Goal: Task Accomplishment & Management: Complete application form

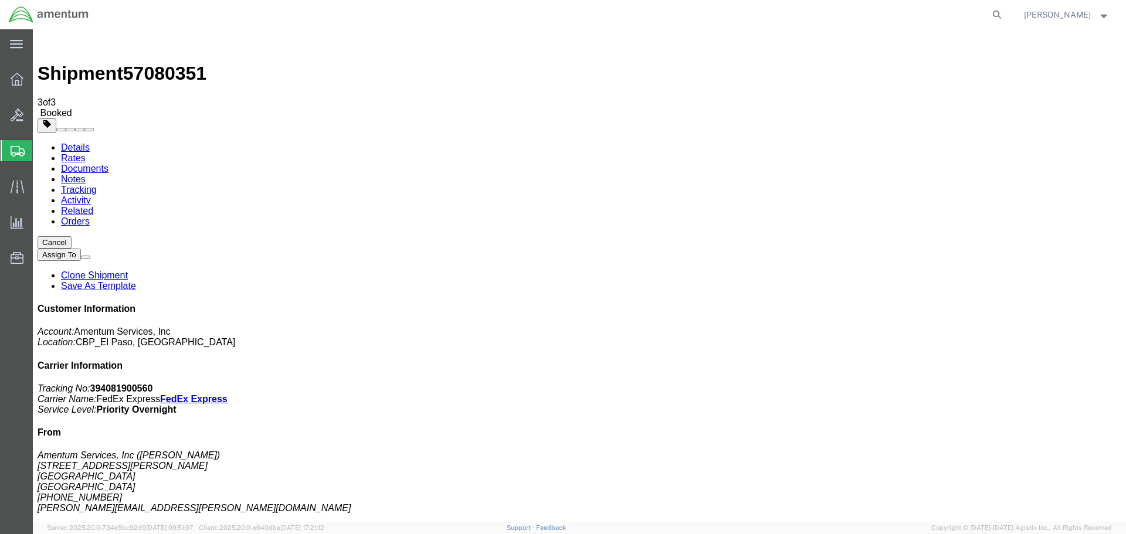
click at [23, 80] on icon at bounding box center [17, 79] width 13 height 13
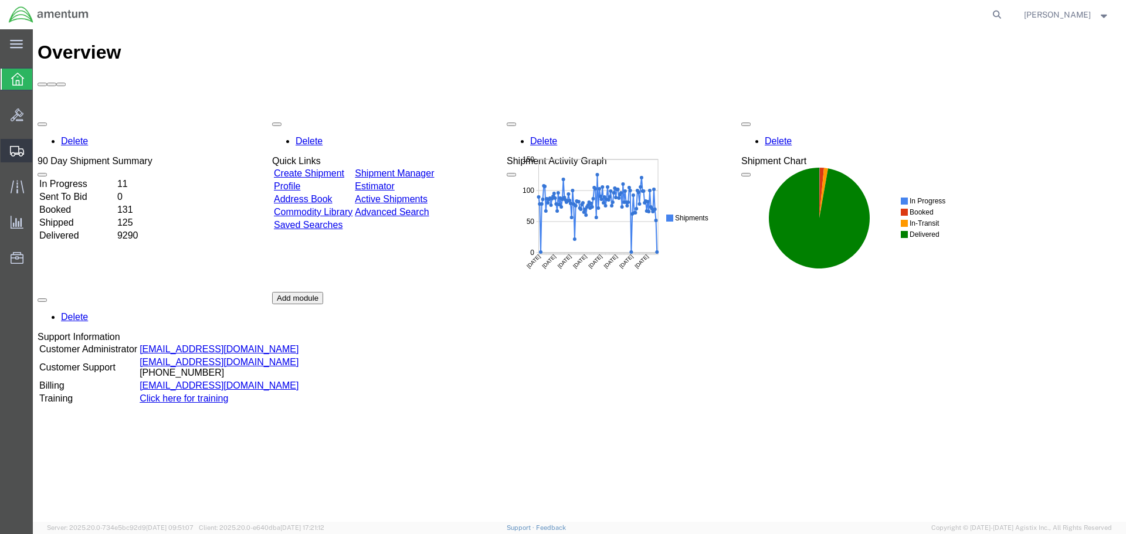
click at [0, 0] on span "Create Shipment" at bounding box center [0, 0] width 0 height 0
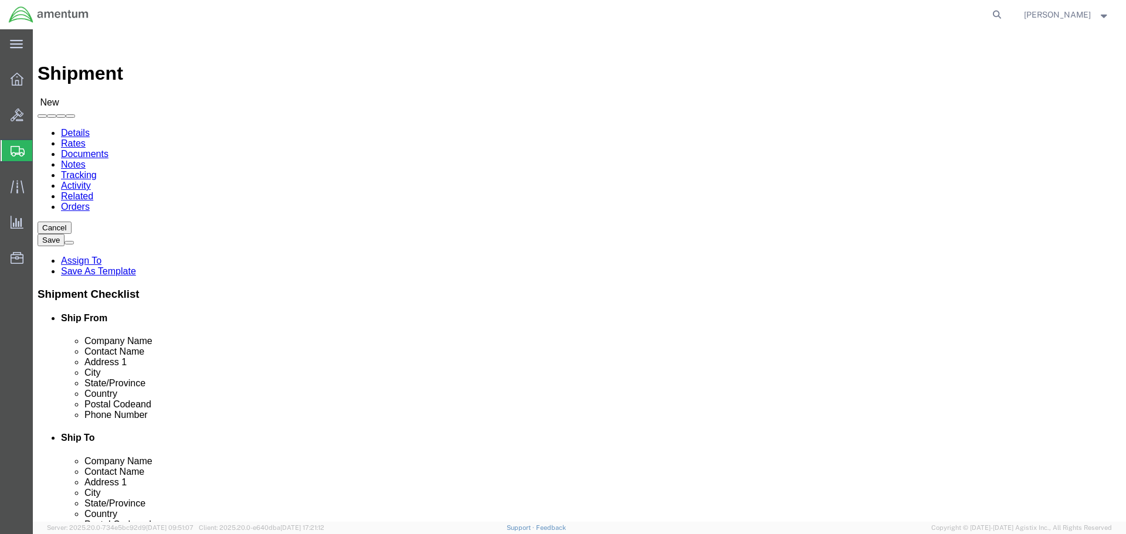
type input "EFO"
select select "49831"
select select "[GEOGRAPHIC_DATA]"
drag, startPoint x: 259, startPoint y: 424, endPoint x: 64, endPoint y: 423, distance: 194.7
click div "Email"
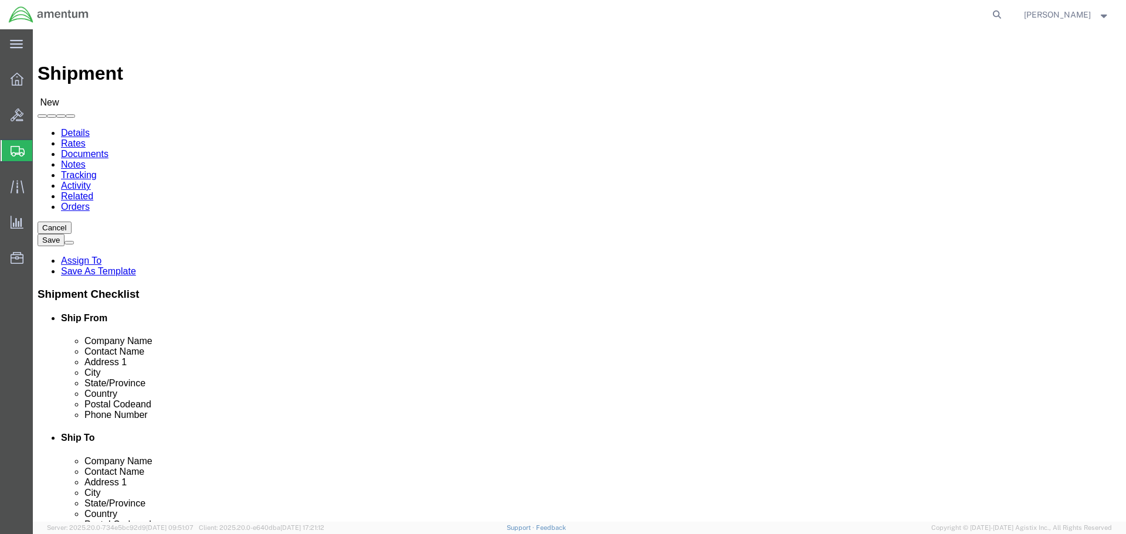
paste input "[PERSON_NAME].[PERSON_NAME]@associates."
type input "[PERSON_NAME][EMAIL_ADDRESS][PERSON_NAME][DOMAIN_NAME]"
click input "text"
type input "DALLAS AVIATION"
click p "- DALLAS AVIATION INC - ([PERSON_NAME]) [STREET_ADDRESS]"
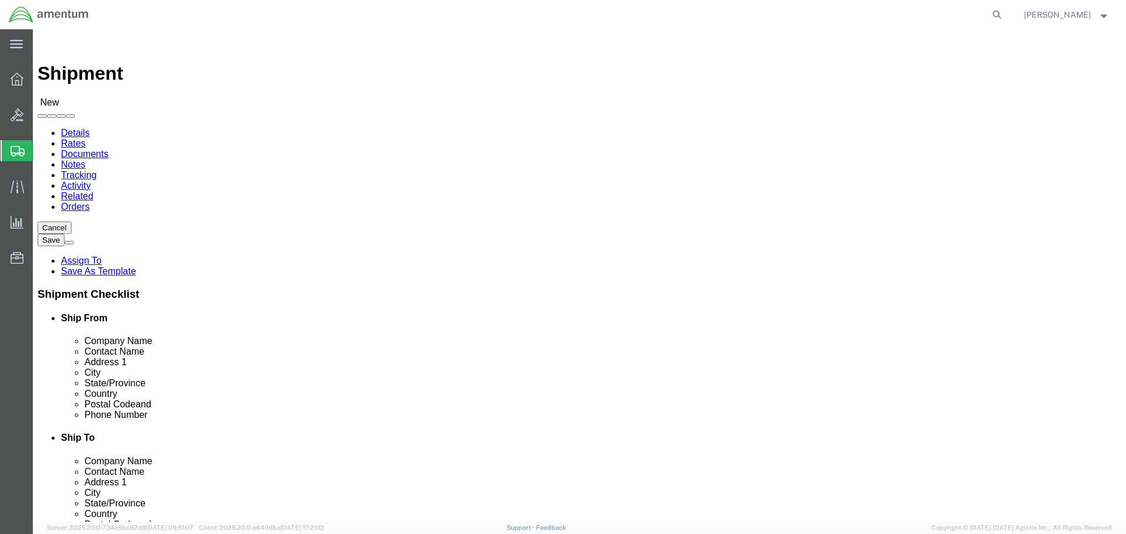
select select "[GEOGRAPHIC_DATA]"
type input "DALLAS AVIATION INC"
click input "text"
type input "K"
drag, startPoint x: 689, startPoint y: 240, endPoint x: 585, endPoint y: 245, distance: 103.9
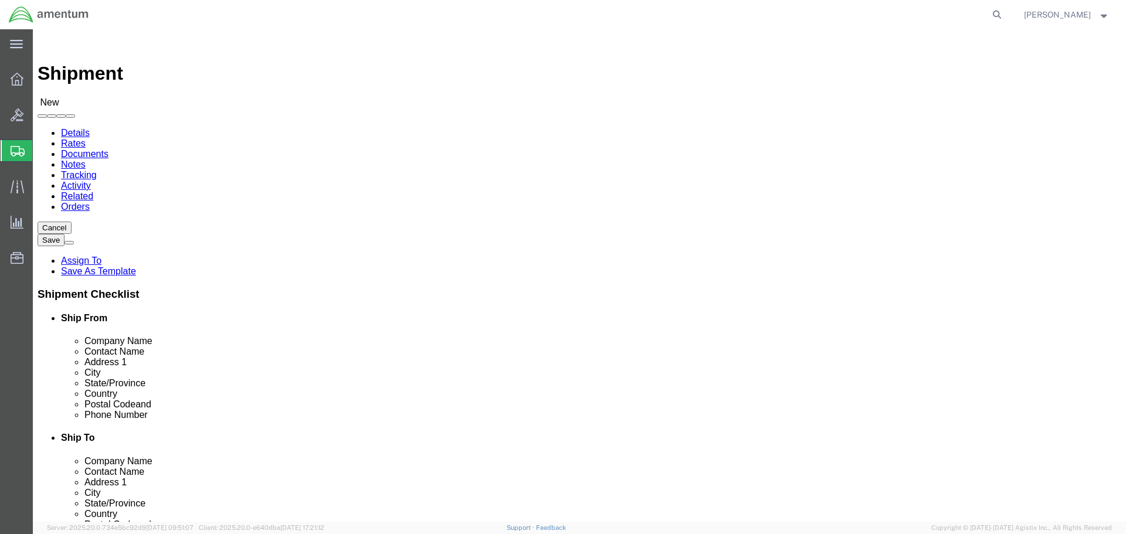
click input "CBP0044941"
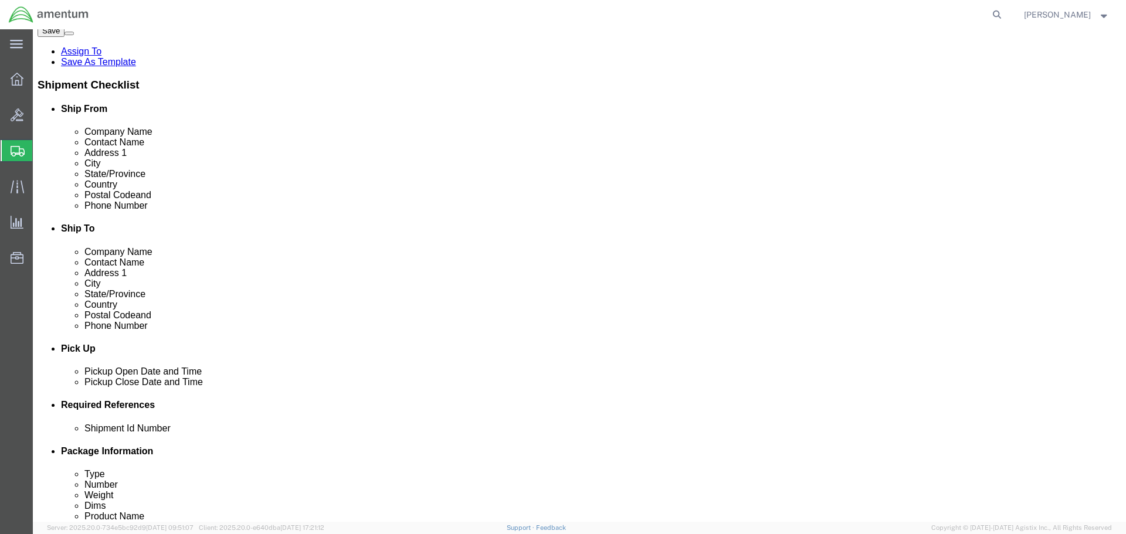
scroll to position [469, 0]
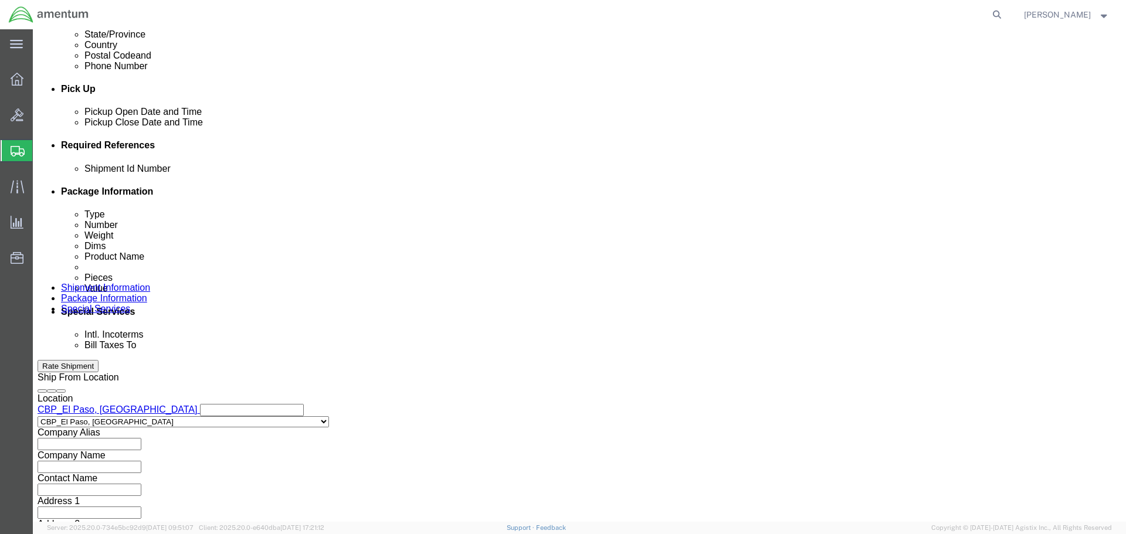
type input "CBP0044941"
click button "Add reference"
click input "text"
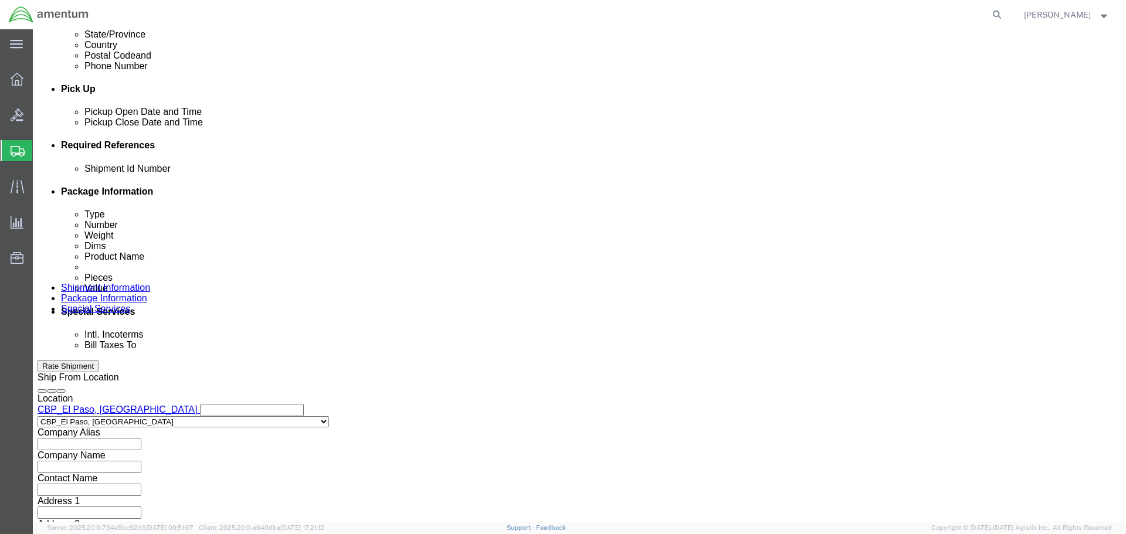
paste input "CBP0044941"
type input "CBP0044941"
select select "CUSTREF"
paste input "CBP0044941"
type input "CBP0044941"
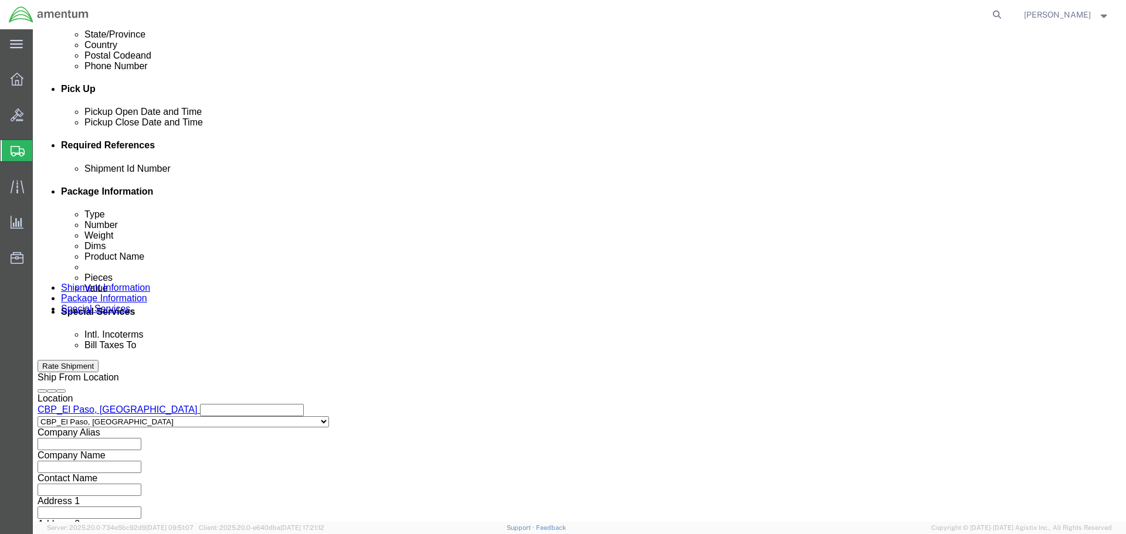
select select "DEPT"
type input "CBP"
select select "PROJNUM"
type input "6118.04.03.2219.000.NLS.0000"
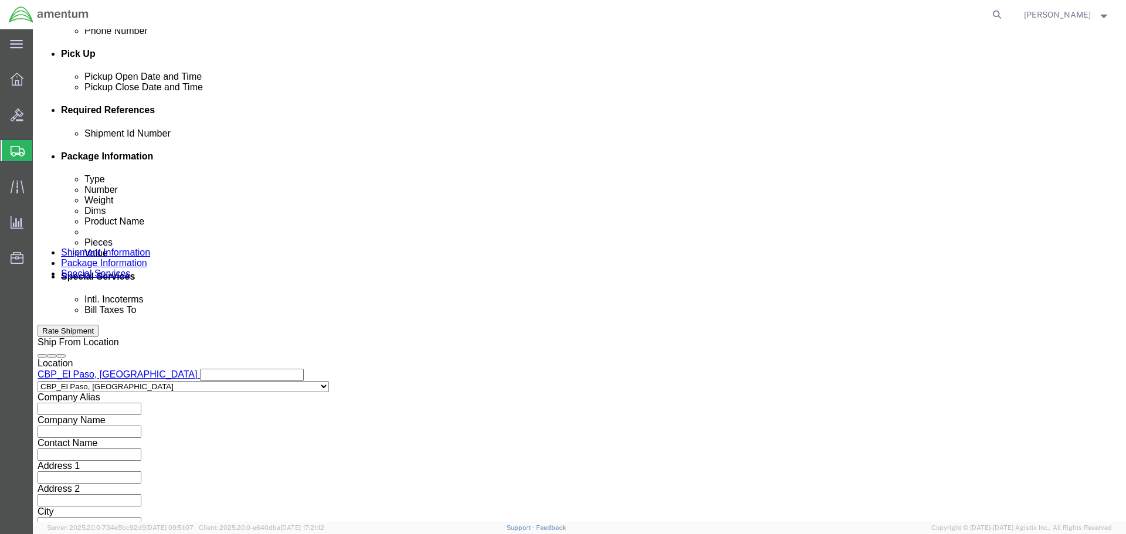
scroll to position [537, 0]
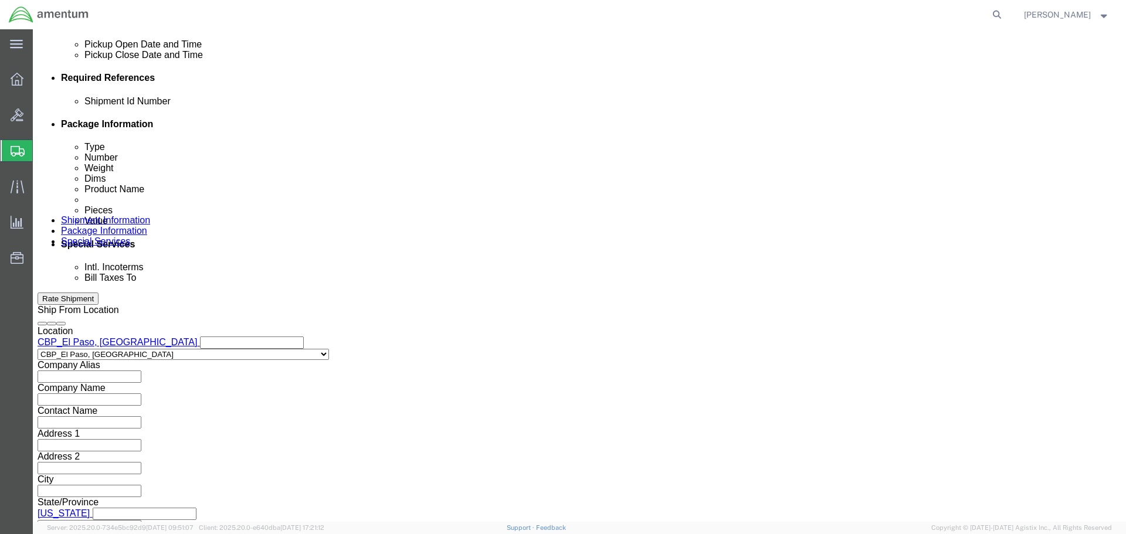
click button "Continue"
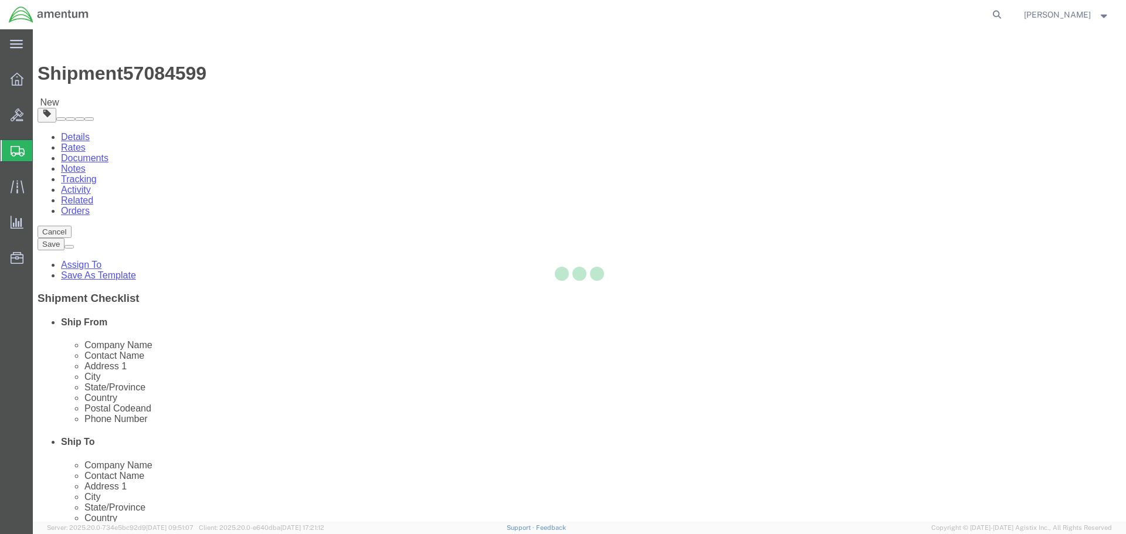
select select "CBOX"
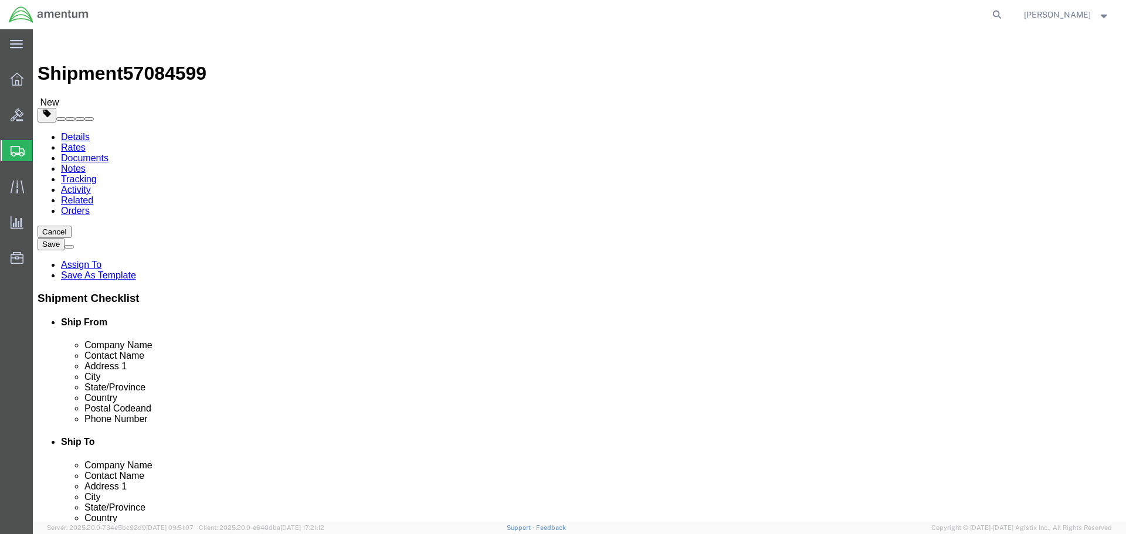
click input "1"
type input "7"
type input "3"
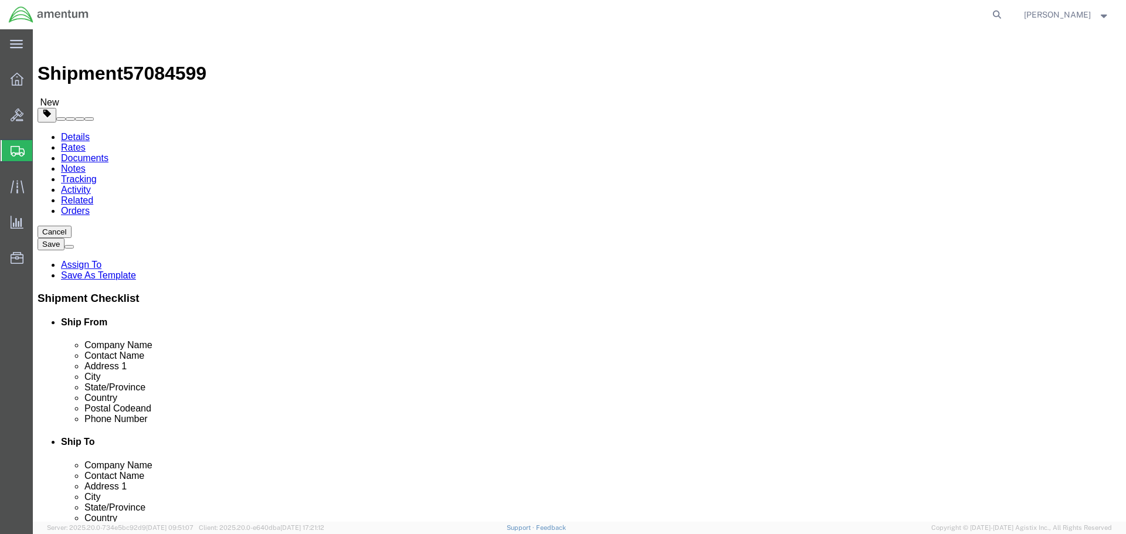
click link "Add Content"
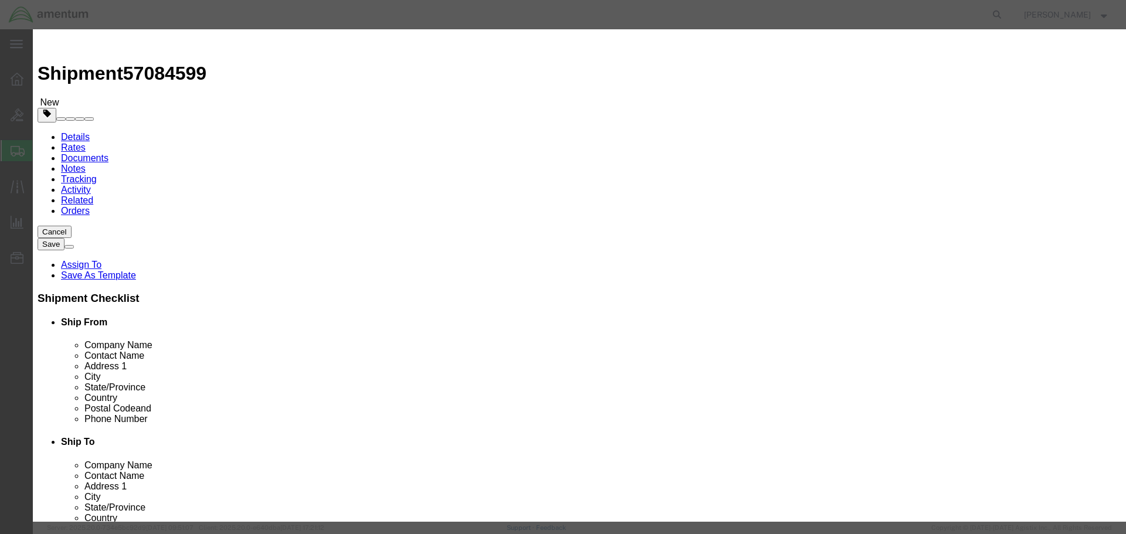
click input "text"
type input "200F-5006"
click td "Model:"
select select "USD"
type input "FUEL PUMP"
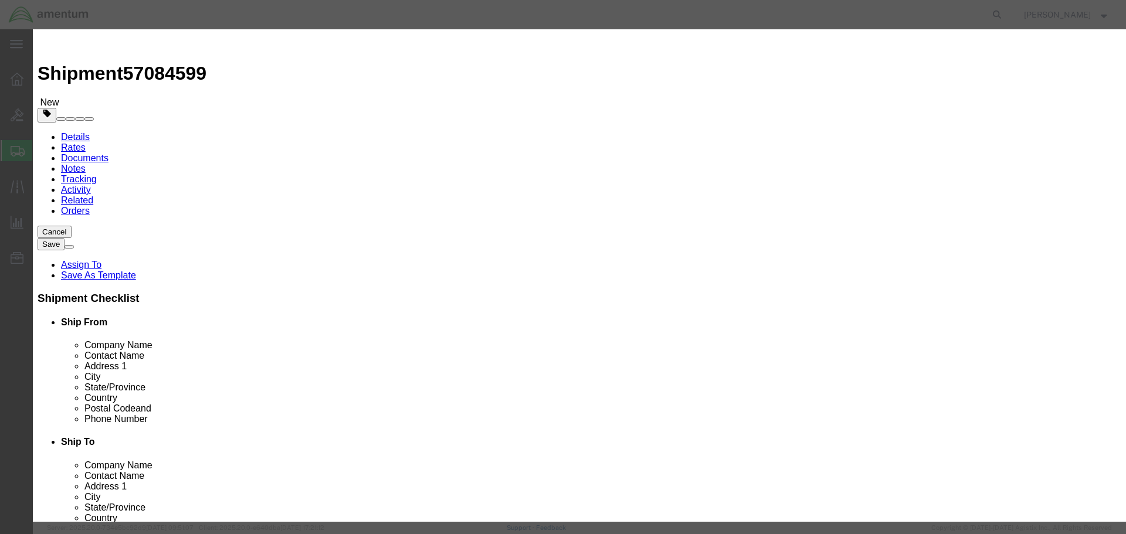
type input "200F-5006"
click input "text"
type input "1"
type input "2950"
click button "Save & Close"
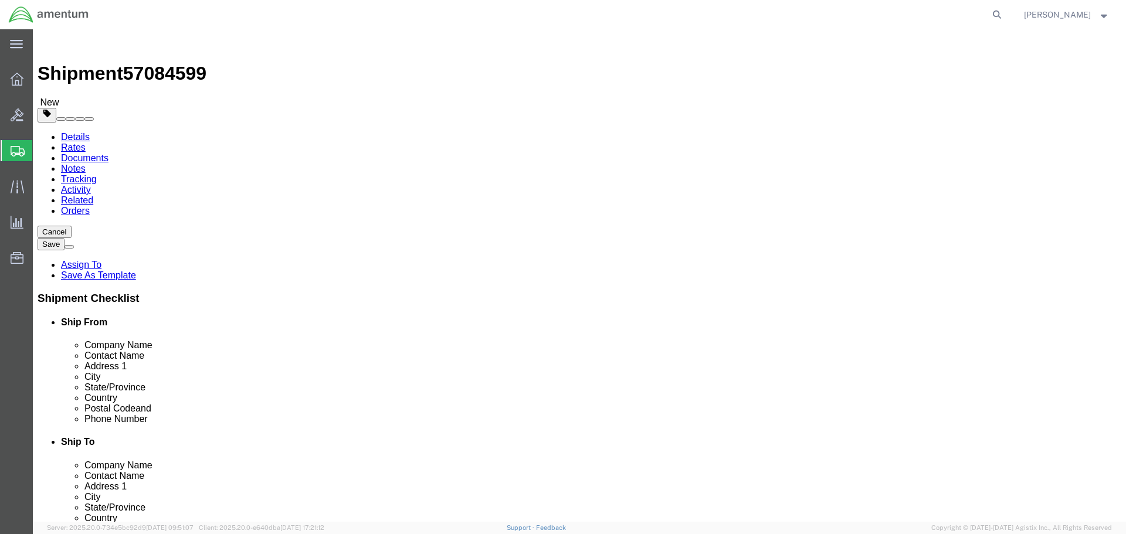
click button "Rate Shipment"
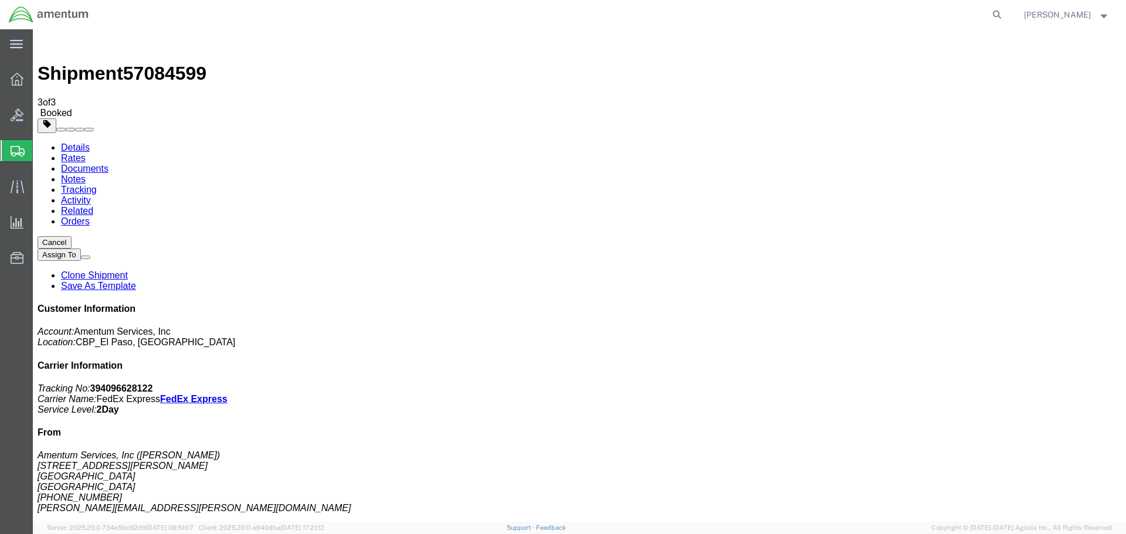
click at [128, 270] on link "Clone Shipment" at bounding box center [94, 275] width 67 height 10
select select "49831"
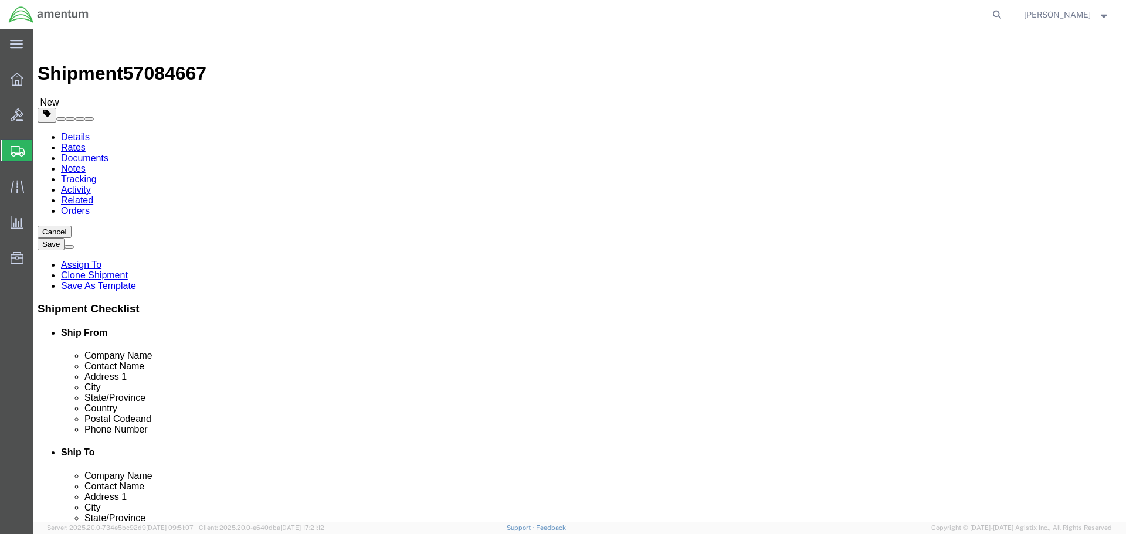
click input "DALLAS AVIATION INC"
type input "D"
click p "- Precision Accessories & Instruments - (CBP0022886) [STREET_ADDRESS]"
type input "Precision Accessories & Instruments"
type input "CBP0022886"
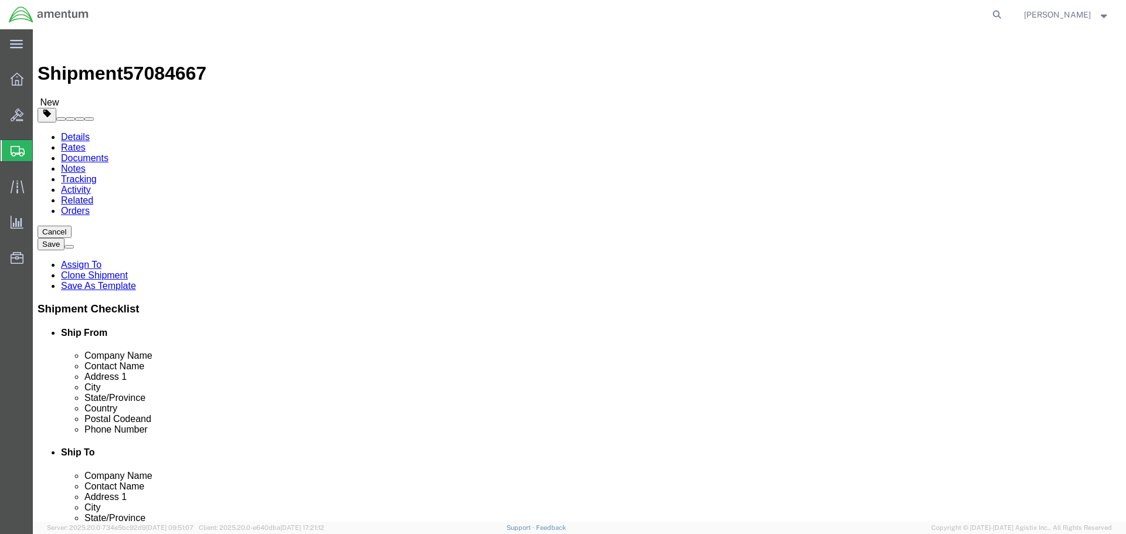
type input "[STREET_ADDRESS]"
type input "[GEOGRAPHIC_DATA]"
type input "30349"
type input "[PHONE_NUMBER]"
type input "[EMAIL_ADDRESS][DOMAIN_NAME]"
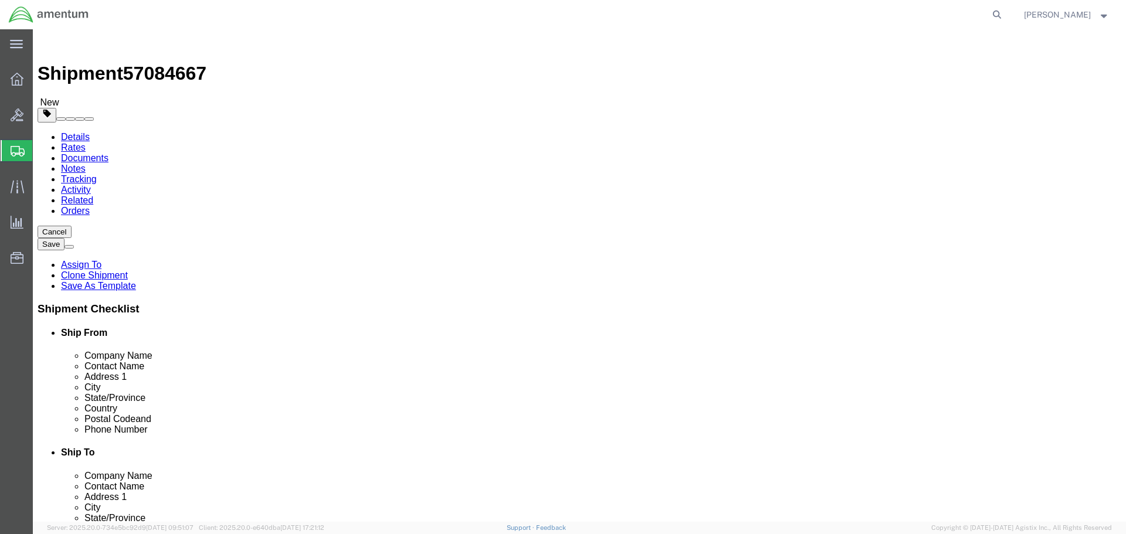
checkbox input "true"
select select "GA"
type input "Precision Accessories & Instruments"
drag, startPoint x: 717, startPoint y: 430, endPoint x: 558, endPoint y: 427, distance: 158.4
click div "Email [EMAIL_ADDRESS][DOMAIN_NAME]"
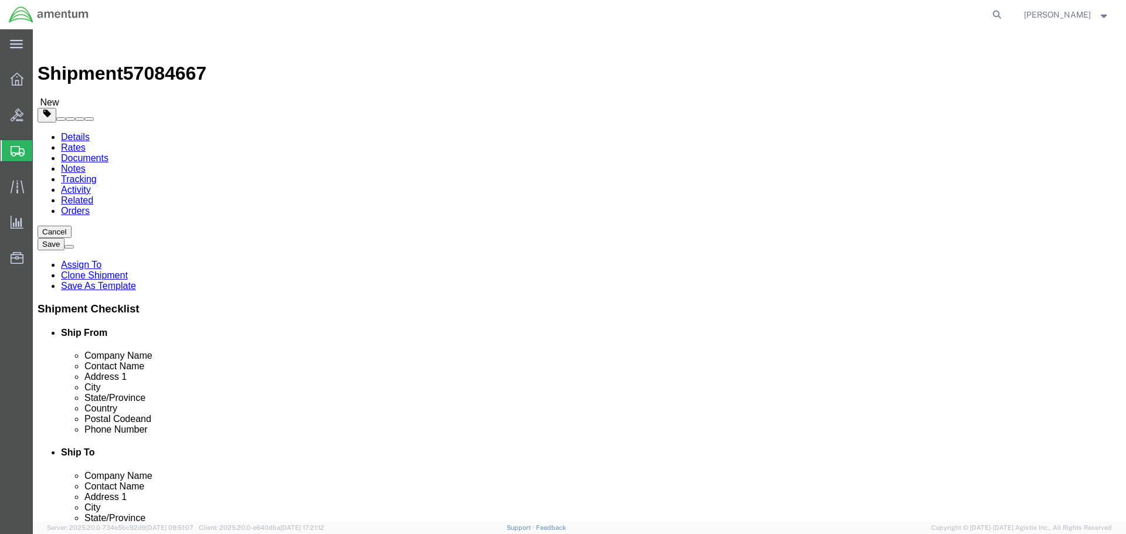
checkbox input "false"
click input "CBP0022886"
drag, startPoint x: 705, startPoint y: 240, endPoint x: 531, endPoint y: 241, distance: 174.8
click div "Contact Name CBP0044944 CBP00"
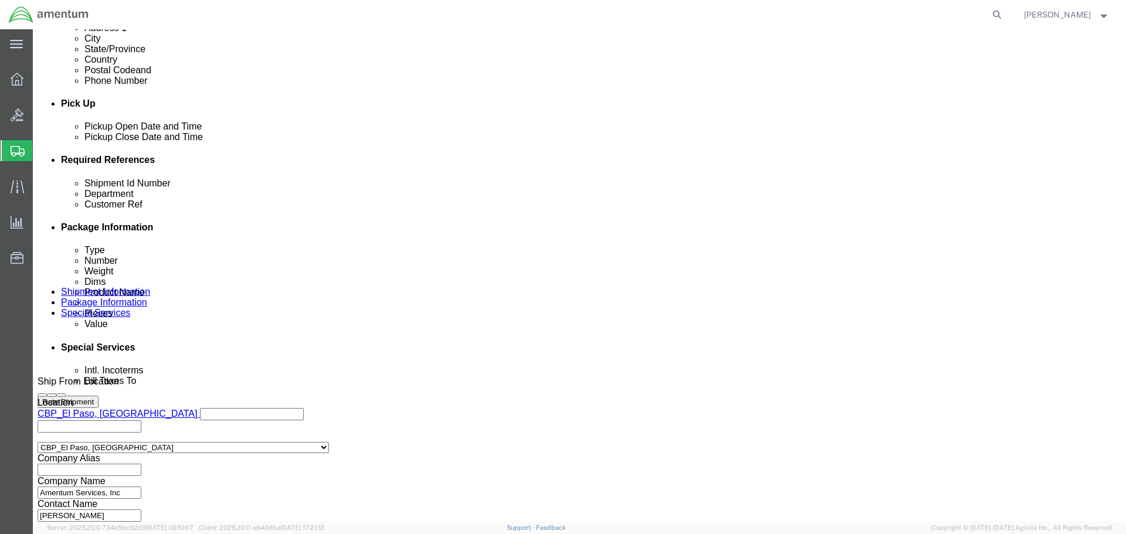
type input "CBP0044944"
drag, startPoint x: 228, startPoint y: 246, endPoint x: 57, endPoint y: 247, distance: 170.7
click div "Shipment Id Number CBP0044941"
paste input "4"
type input "CBP0044944"
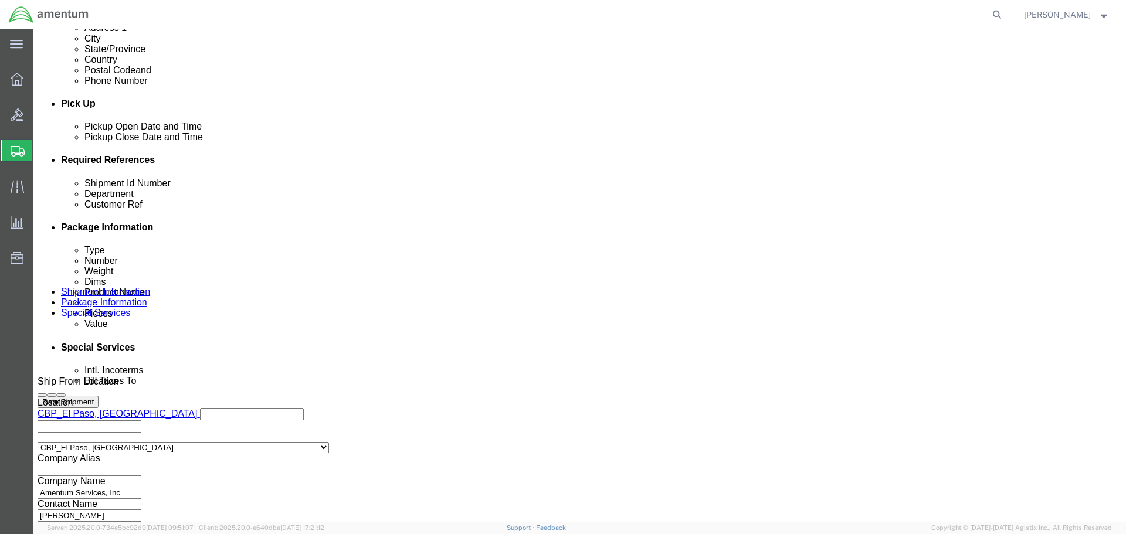
paste input "4"
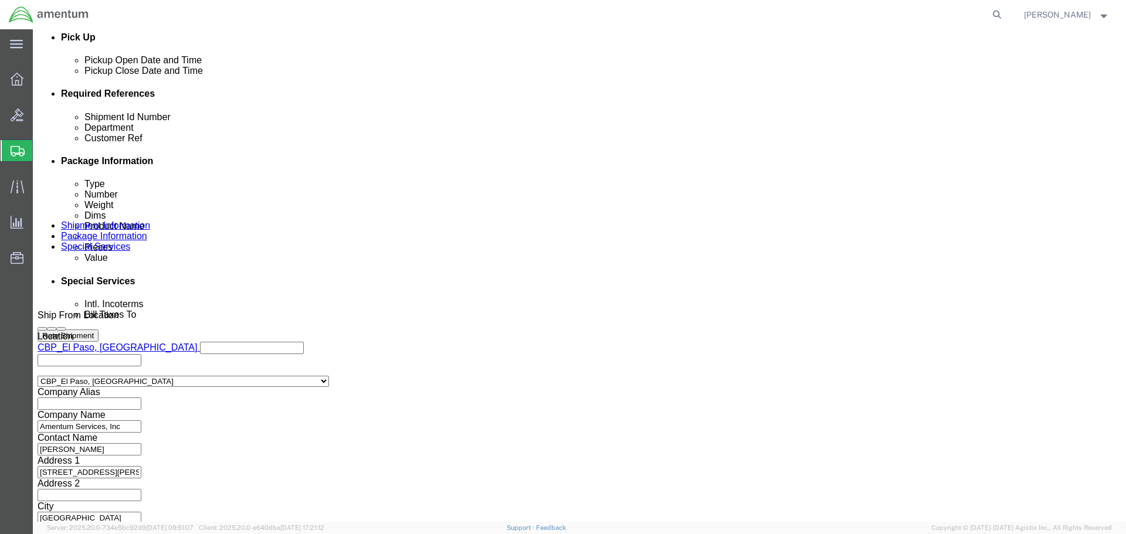
scroll to position [537, 0]
type input "CBP0044944"
drag, startPoint x: 820, startPoint y: 446, endPoint x: 812, endPoint y: 445, distance: 8.2
click button "Continue"
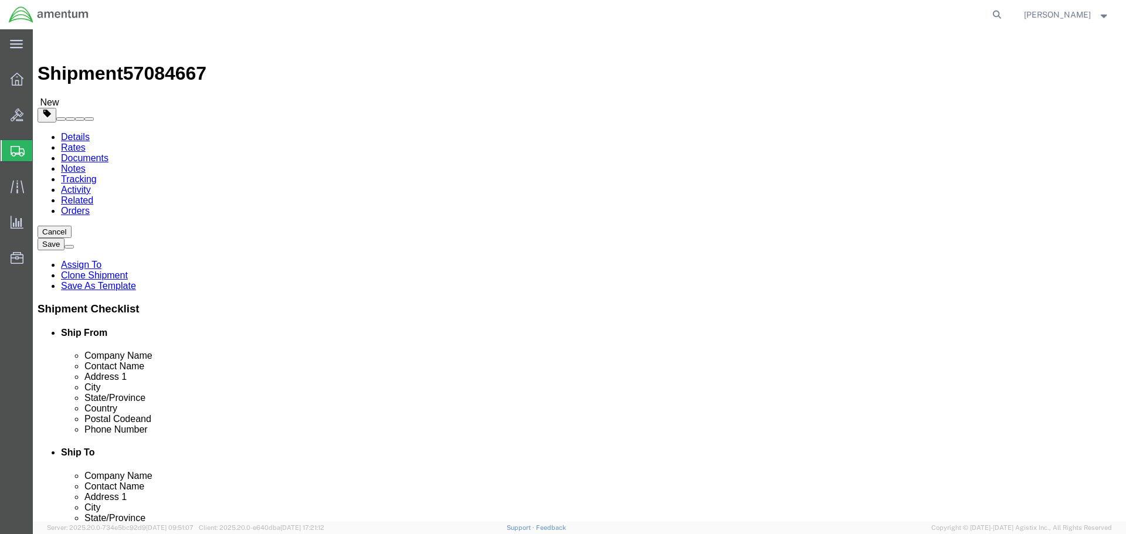
click input "1"
type input "10"
type input "6"
type input "4"
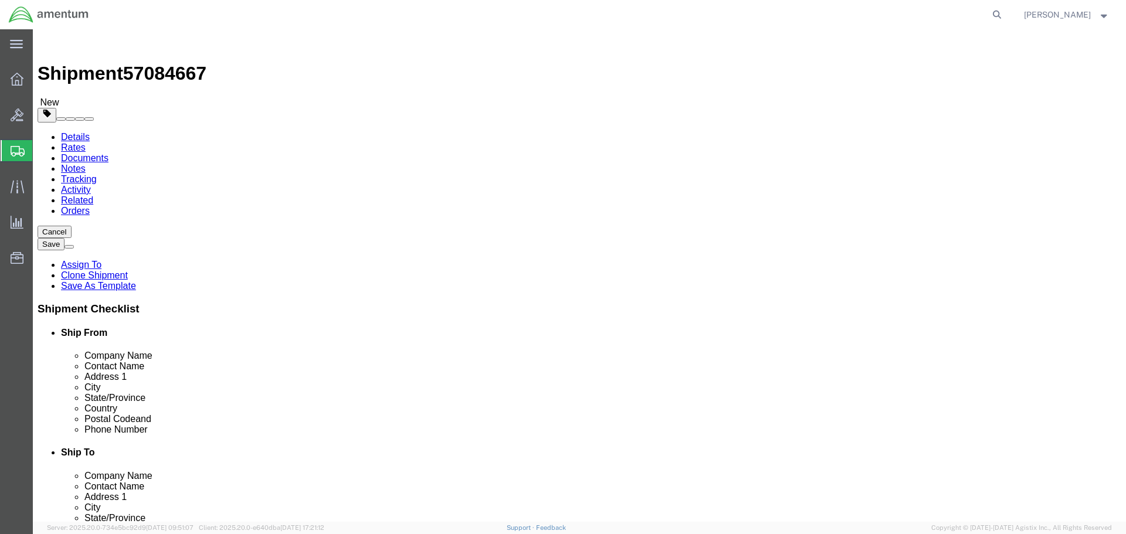
click div "Package Content # 1 1 x Cardboard Box(es) Package Type Select Bale(s) Basket(s)…"
click dd "1.00 Each"
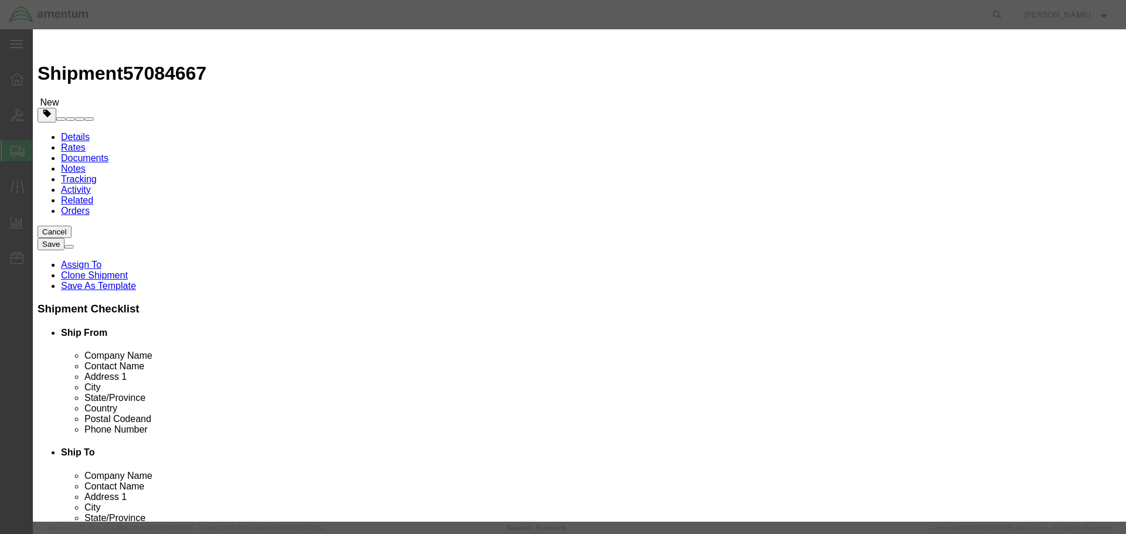
click input "200F-5006"
type input "2"
type input "93880-19"
click input "FUEL PUMP"
type input "F"
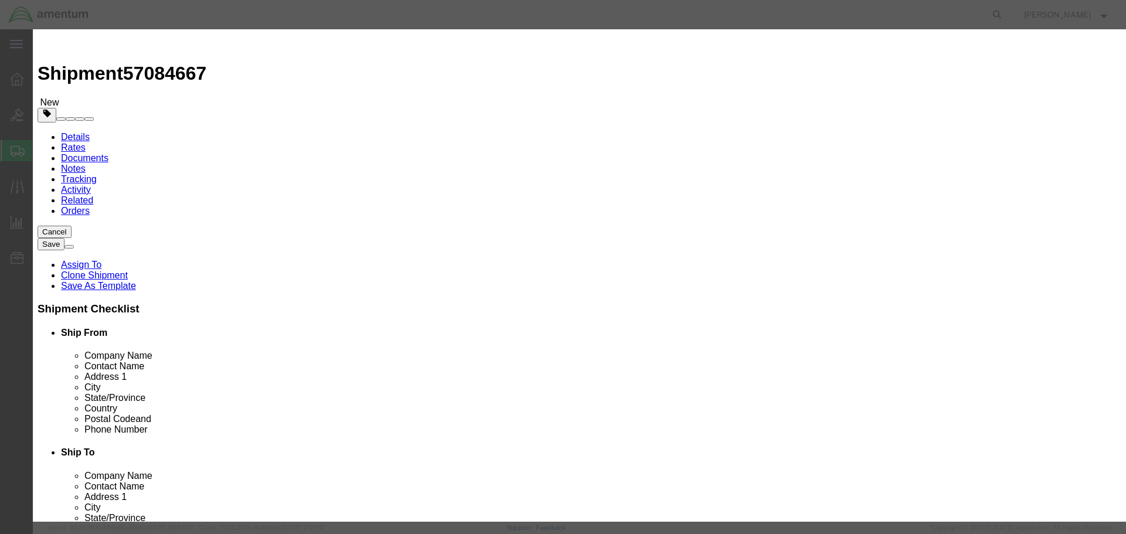
type input "ENGINE MOUNT"
type input "1690"
click button "Save & Close"
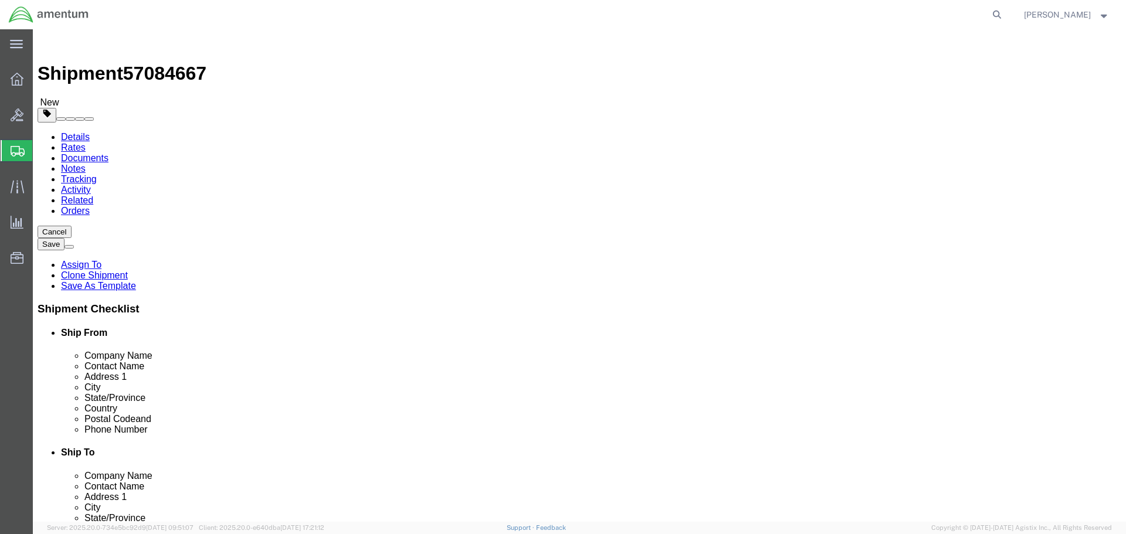
click button "Rate Shipment"
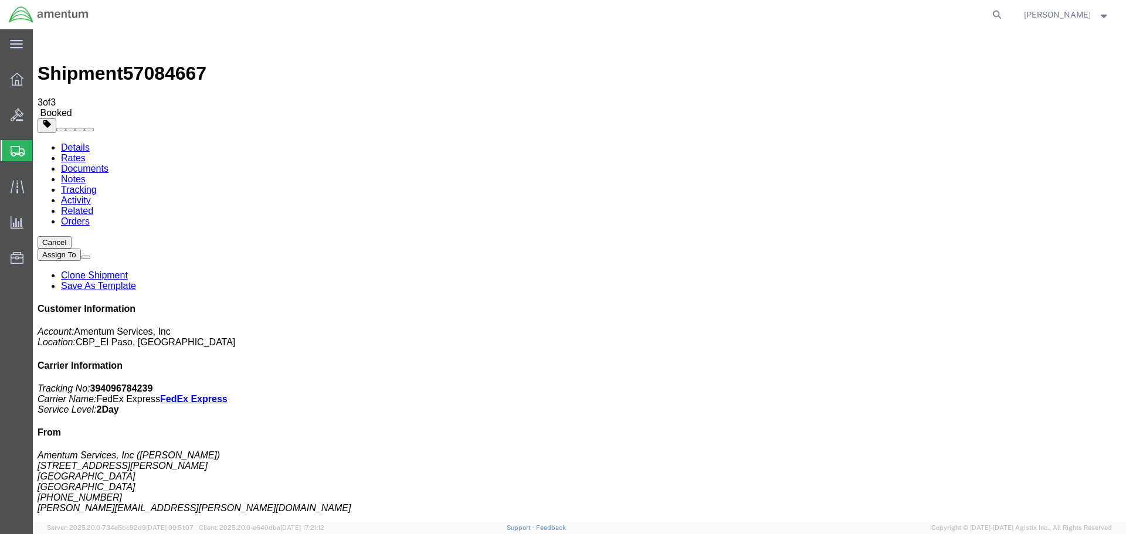
click at [128, 270] on link "Clone Shipment" at bounding box center [94, 275] width 67 height 10
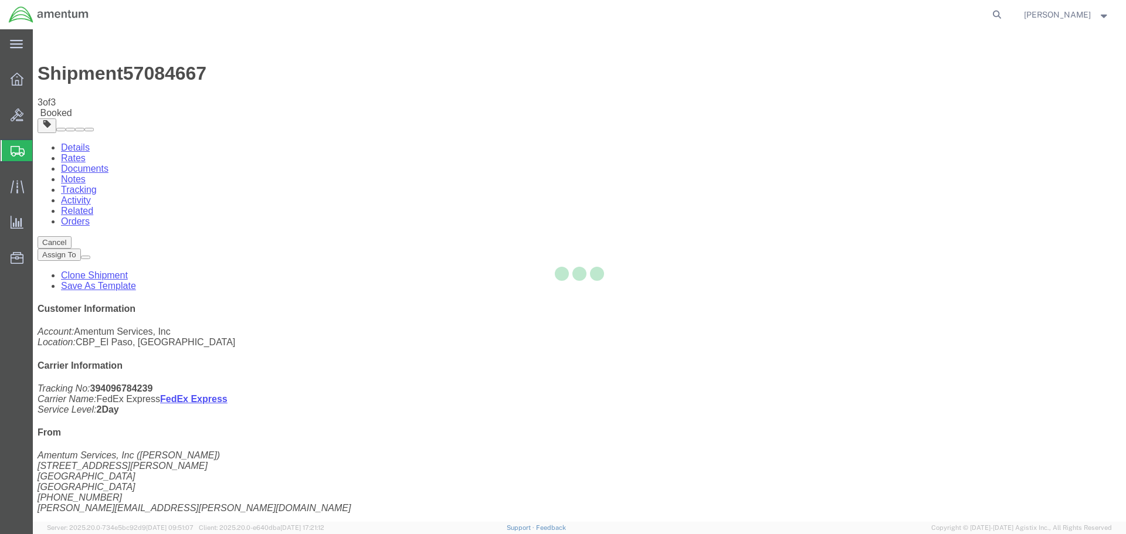
select select "49831"
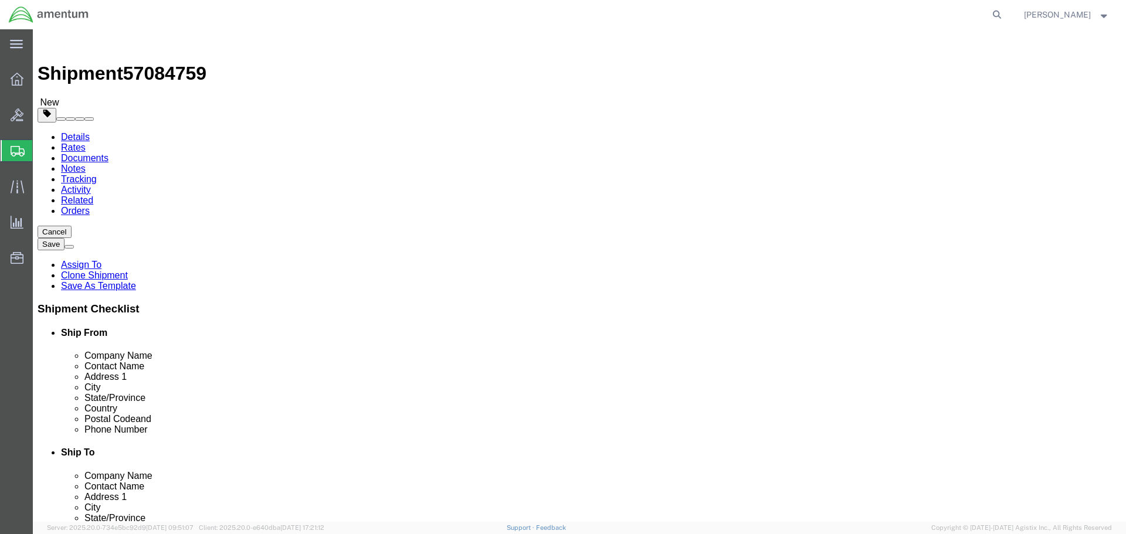
click input "CBP0044944"
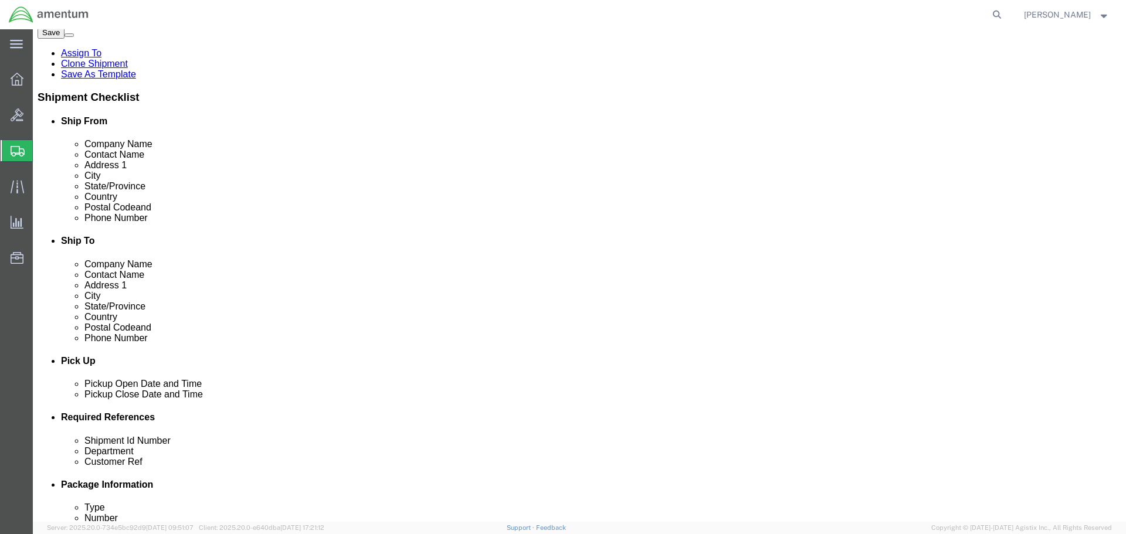
scroll to position [469, 0]
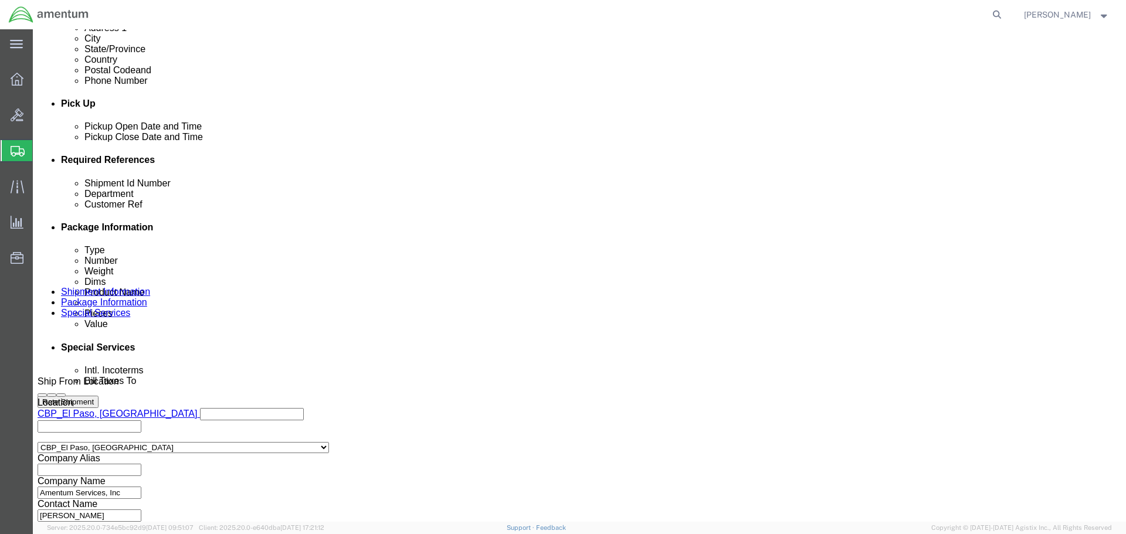
type input "CBP0044945"
click input "CBP0044944"
type input "CBP0044945"
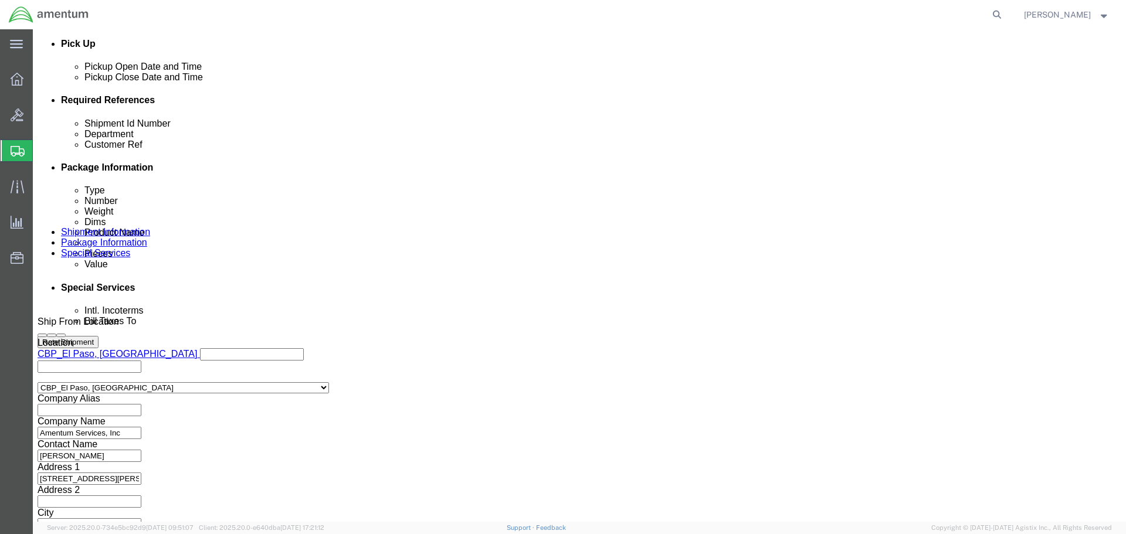
scroll to position [537, 0]
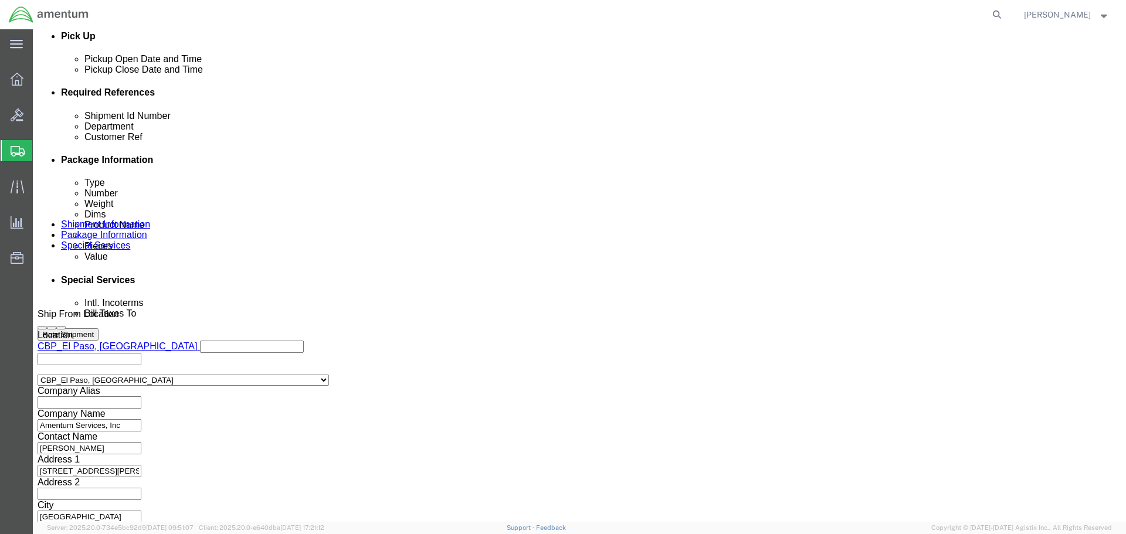
type input "CBP0044945"
click button "Continue"
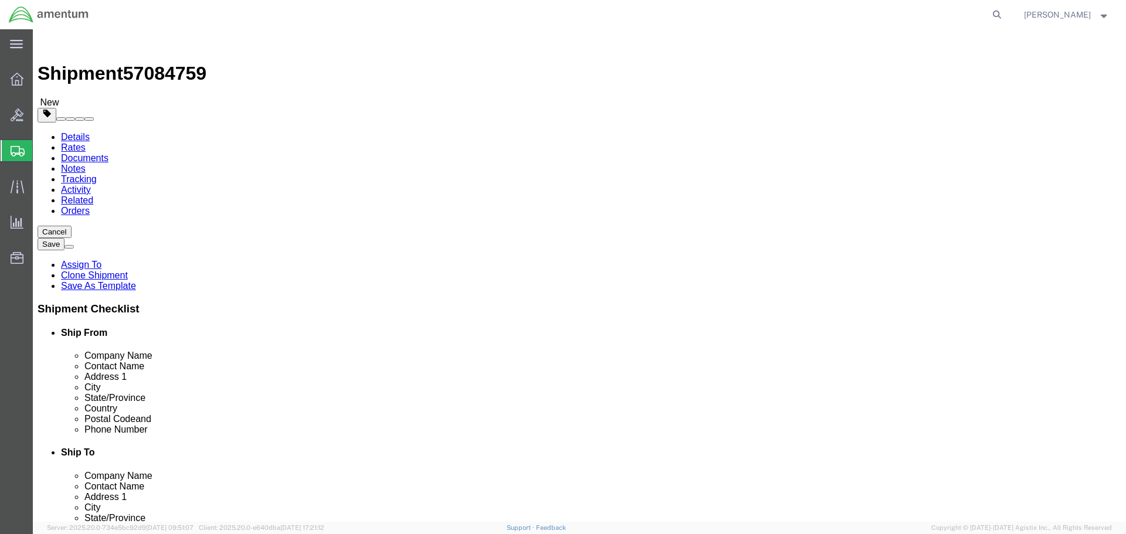
click input "1"
type input "8"
type input "9"
type input "5"
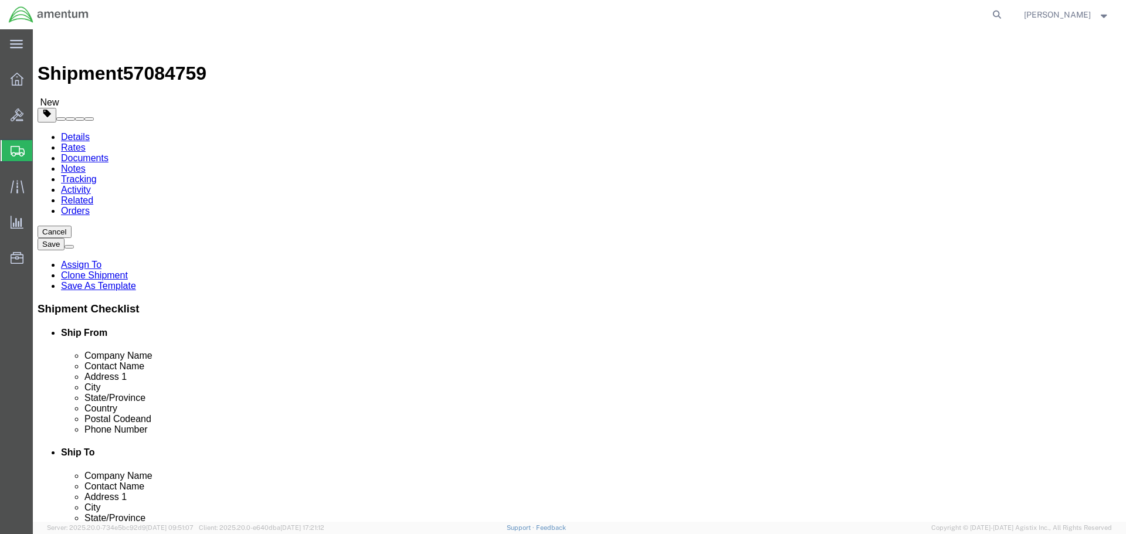
click dd "1.00 Each"
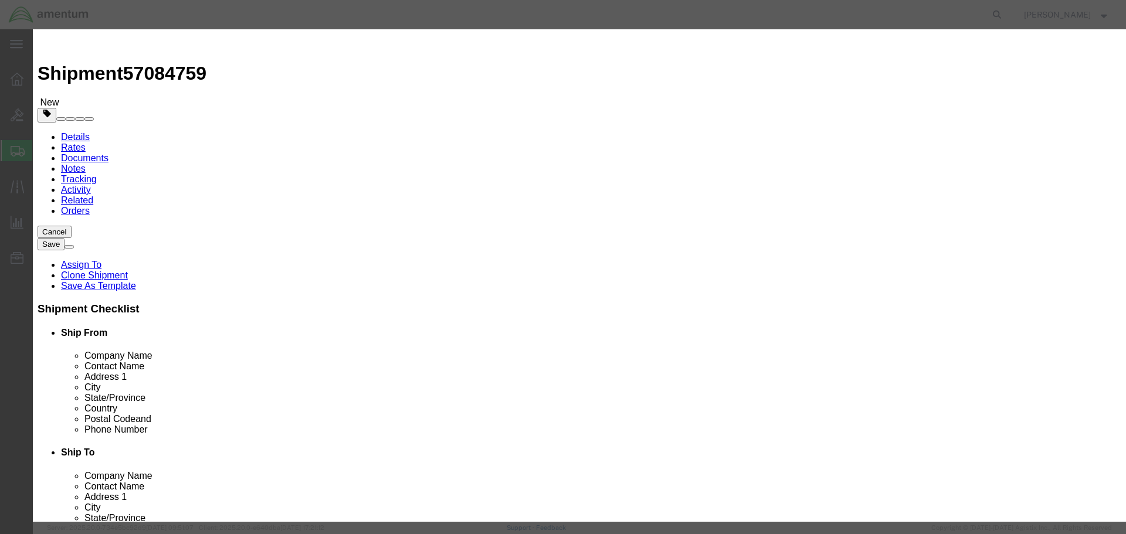
click input "93880-19"
type input "9"
type input "DC29D01-F/T37"
click input "ENGINE MOUNT"
type input "E"
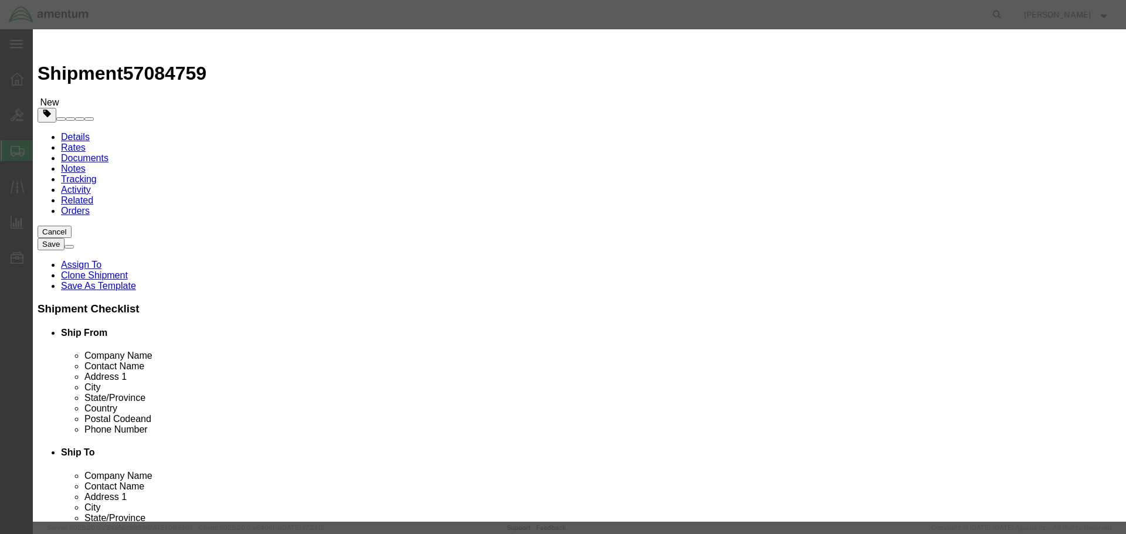
type input "PROP GOVERNOR"
type input "2945"
select select "USD"
click input "DC29D01-F/T37"
type input "DC290D1-F/T37"
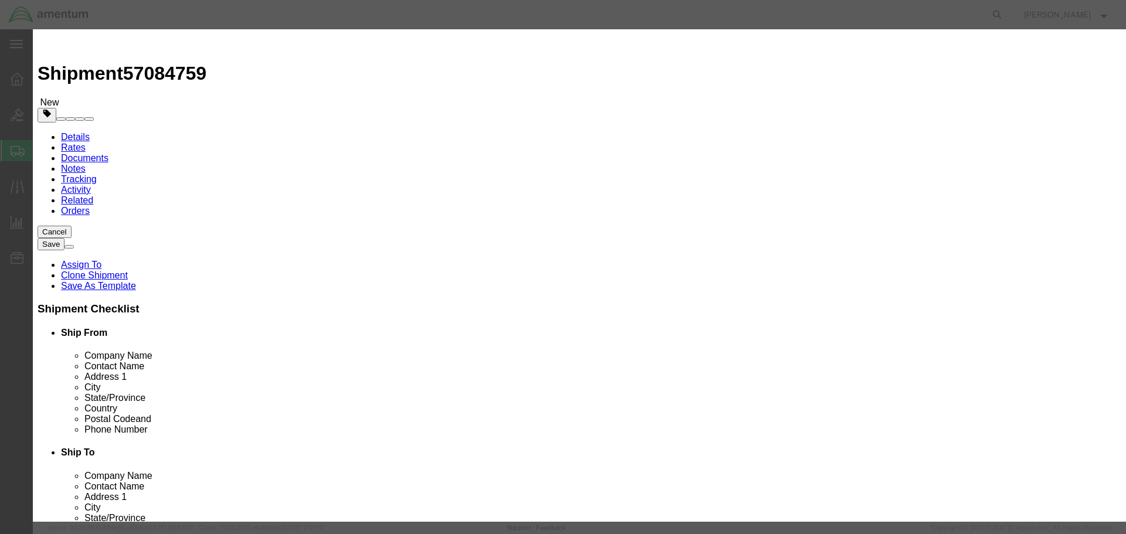
click td "Name: GOVERNOR, PROP"
type input "GOVERNOR, PROP"
type input "DC290D1-F/T37"
click input "text"
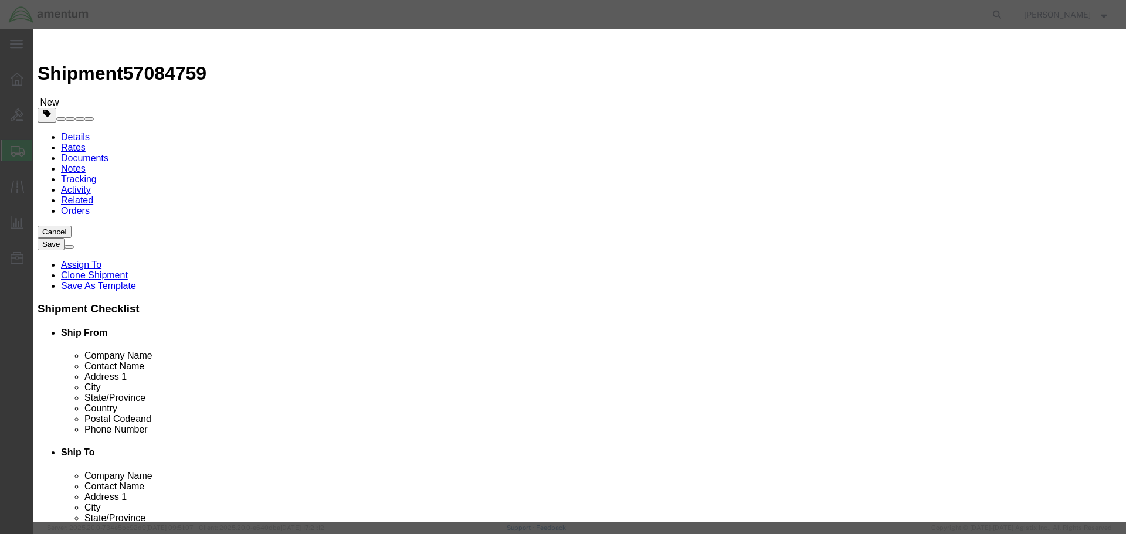
type input "1"
type input "2945"
click button "Save & Close"
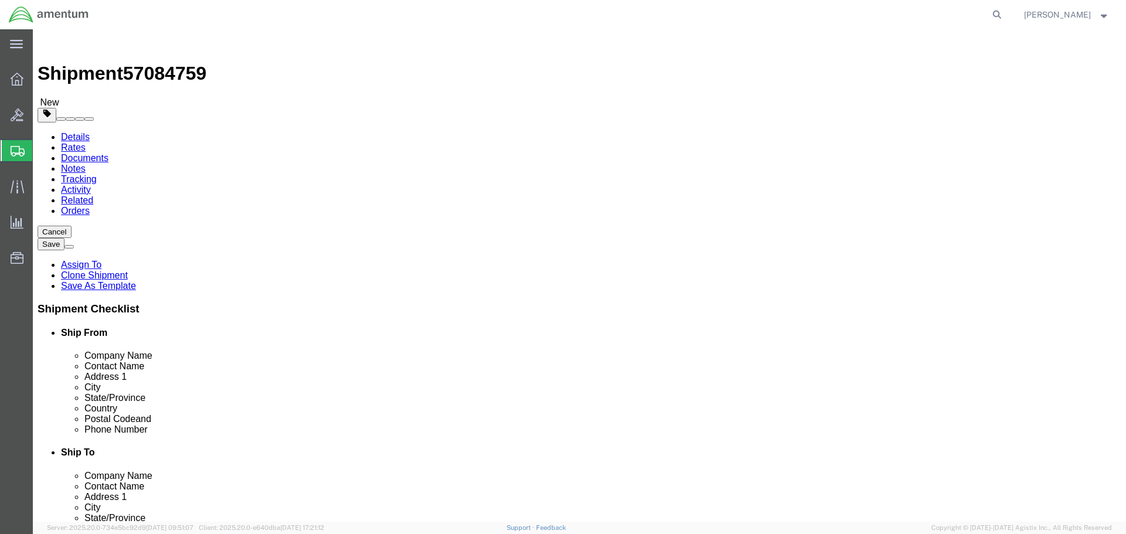
click button "Rate Shipment"
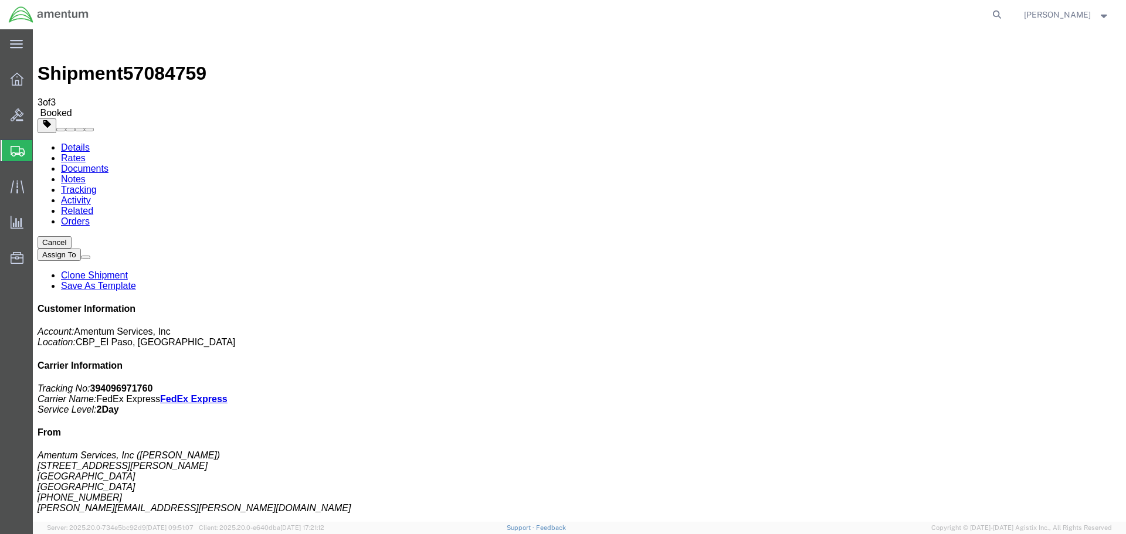
drag, startPoint x: 117, startPoint y: 208, endPoint x: 139, endPoint y: 274, distance: 69.9
click at [128, 270] on link "Clone Shipment" at bounding box center [94, 275] width 67 height 10
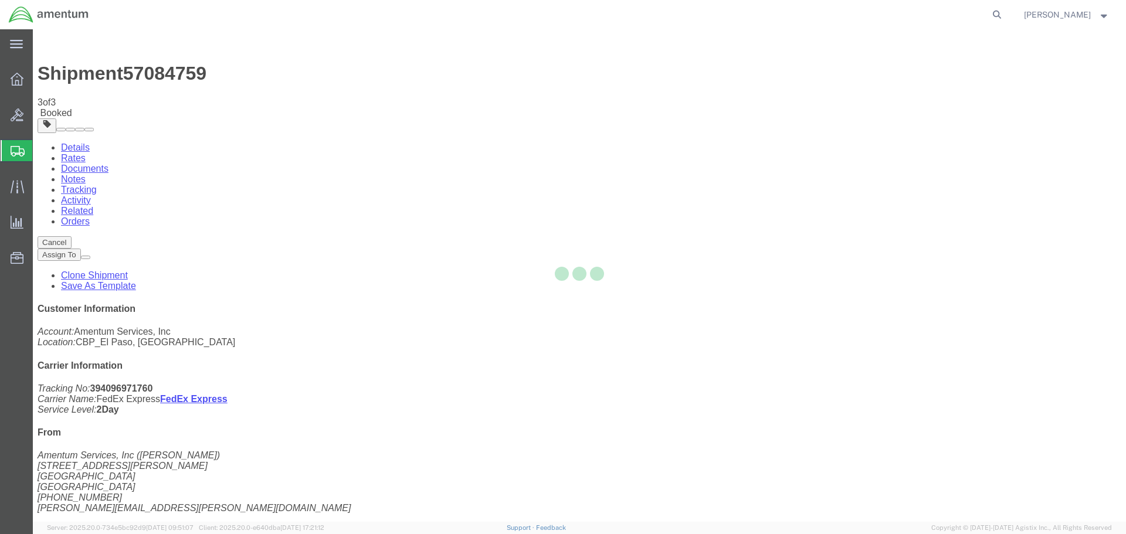
select select "49831"
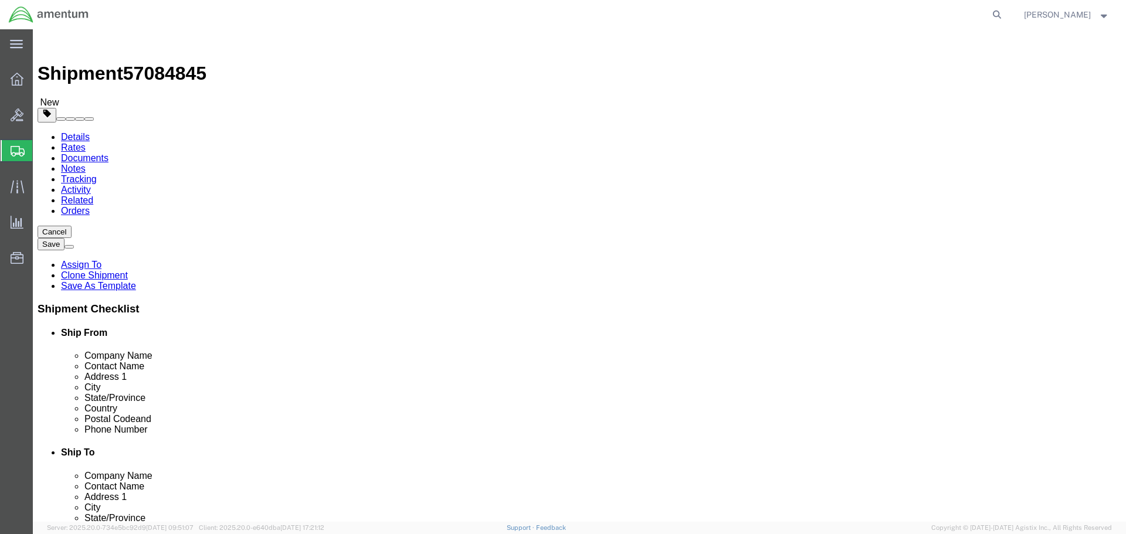
click input "CBP0044945"
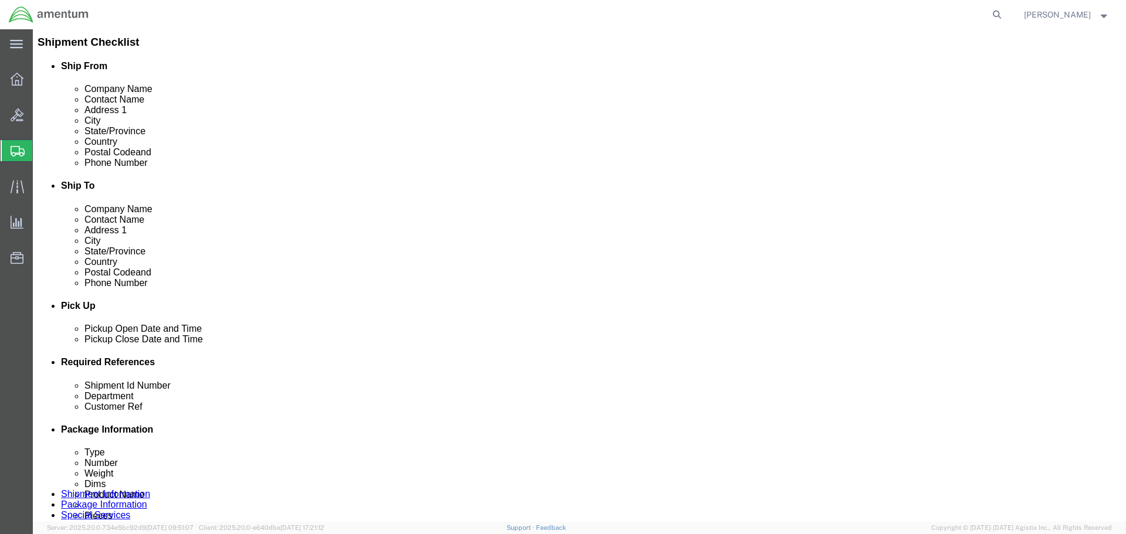
scroll to position [469, 0]
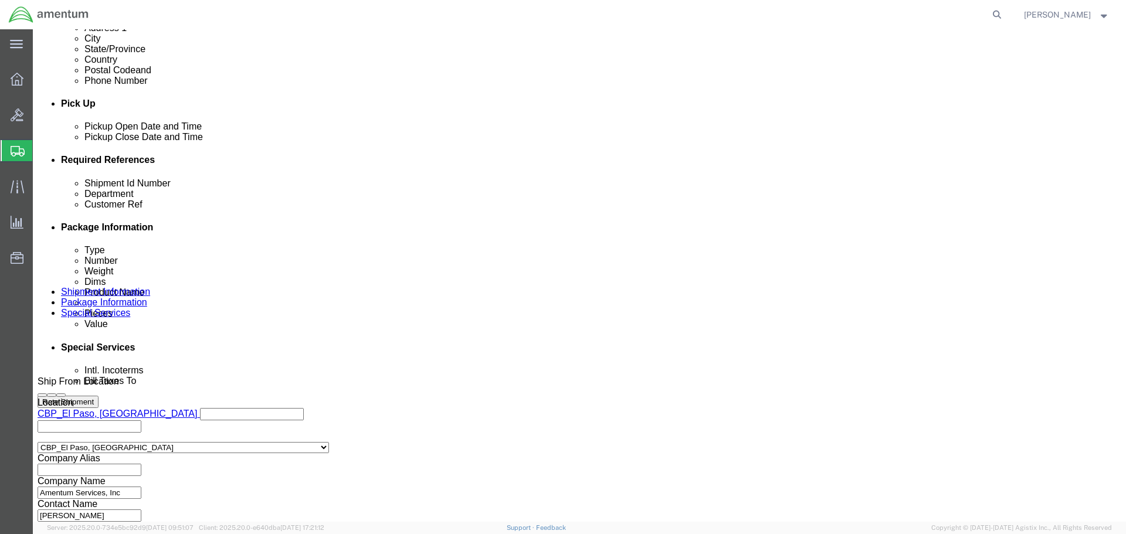
type input "CBP0044943"
click input "CBP0044945"
type input "CBP0044943"
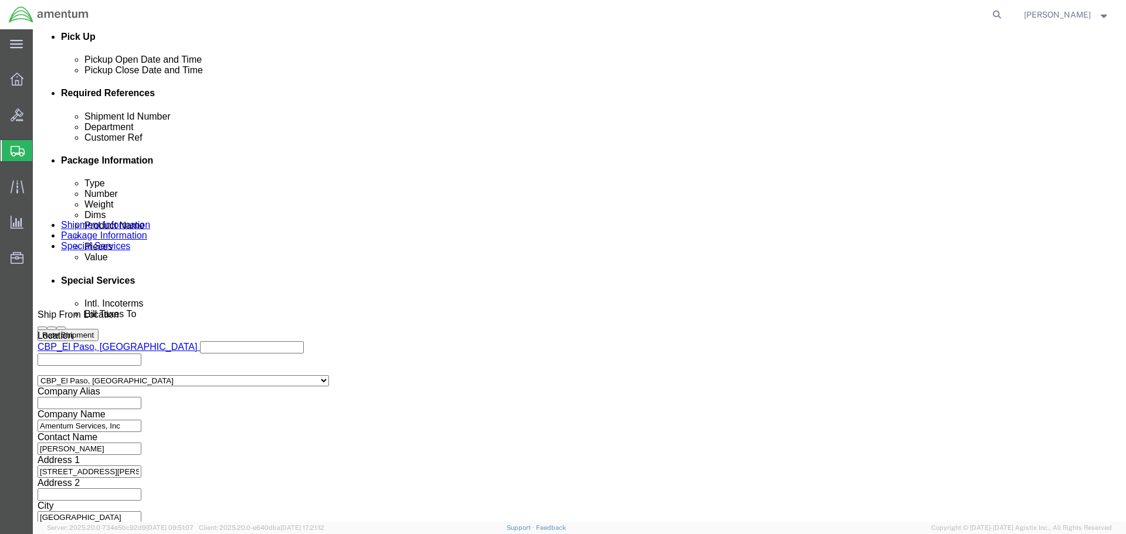
scroll to position [537, 0]
type input "CBP0044943"
drag, startPoint x: 839, startPoint y: 447, endPoint x: 831, endPoint y: 449, distance: 8.5
click button "Continue"
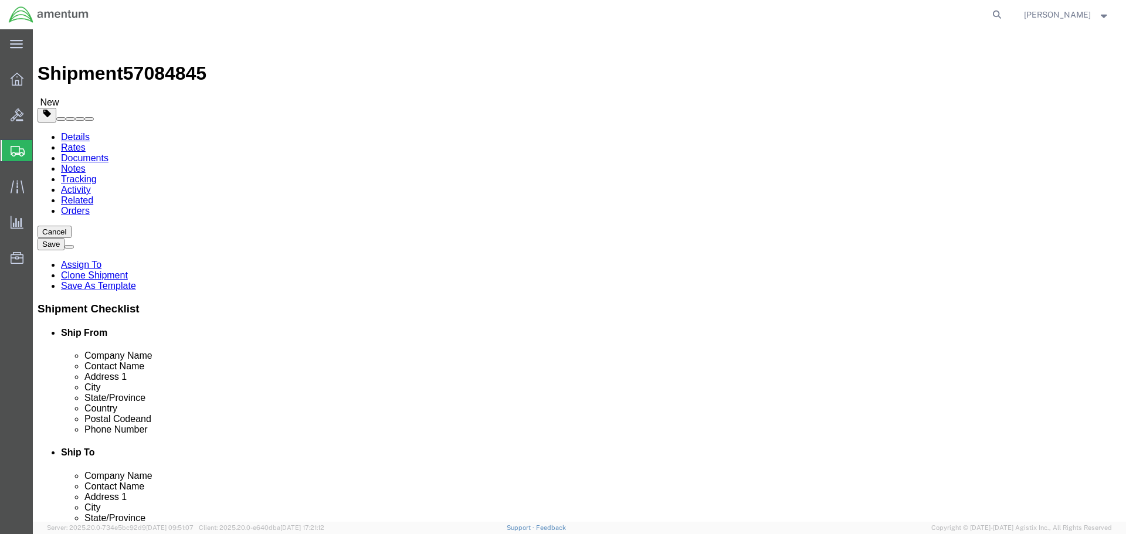
click input "1"
type input "10"
click input "10"
type input "10"
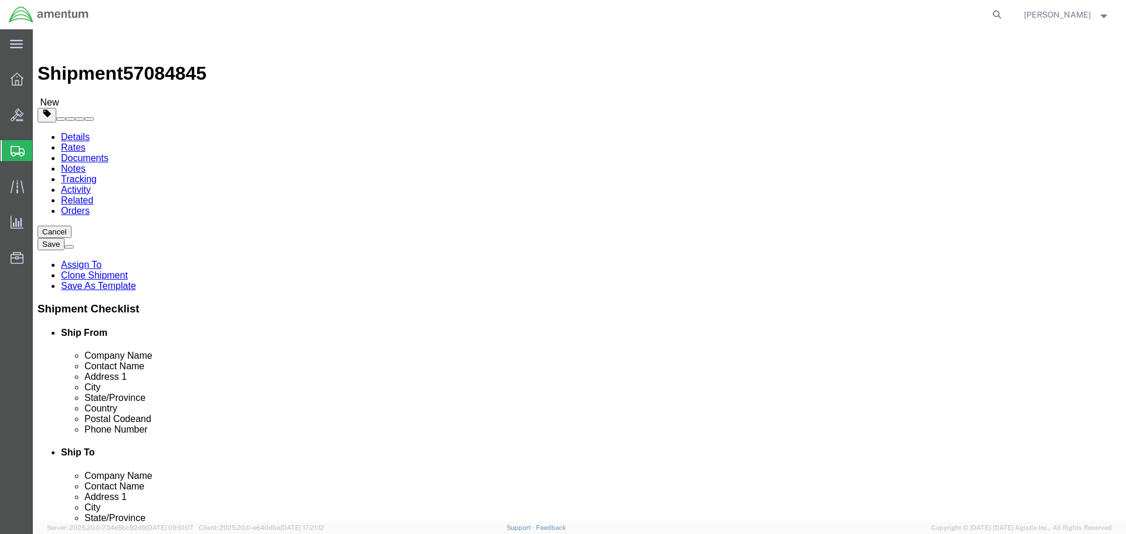
type input "9"
click dd "1.00 Each"
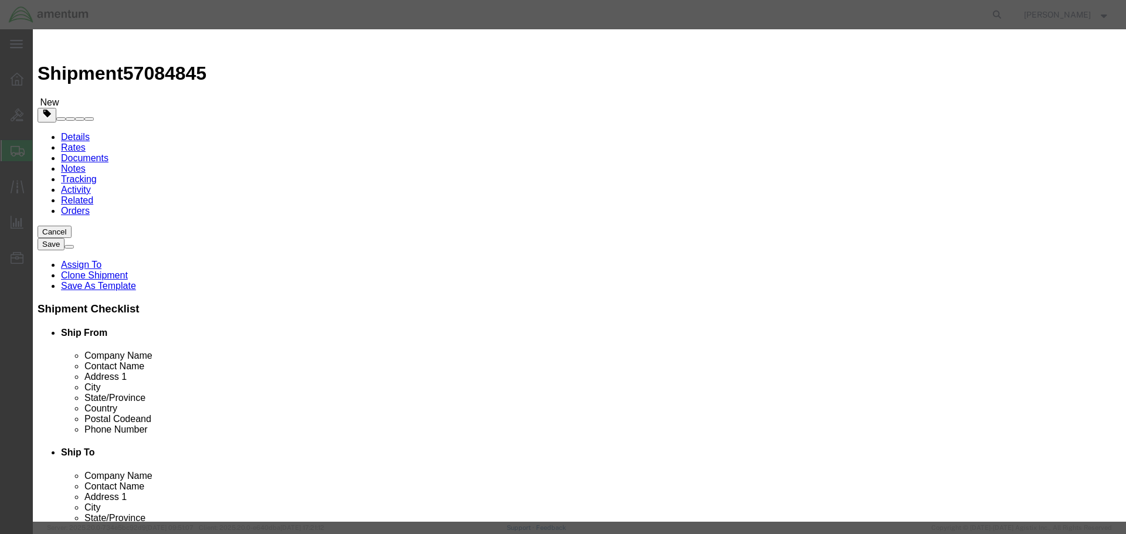
click input "DC290D1-F/T37"
type input "D"
type input "2576562-4"
click td "Name: SERVO, FUEL INJECTION"
select select "USD"
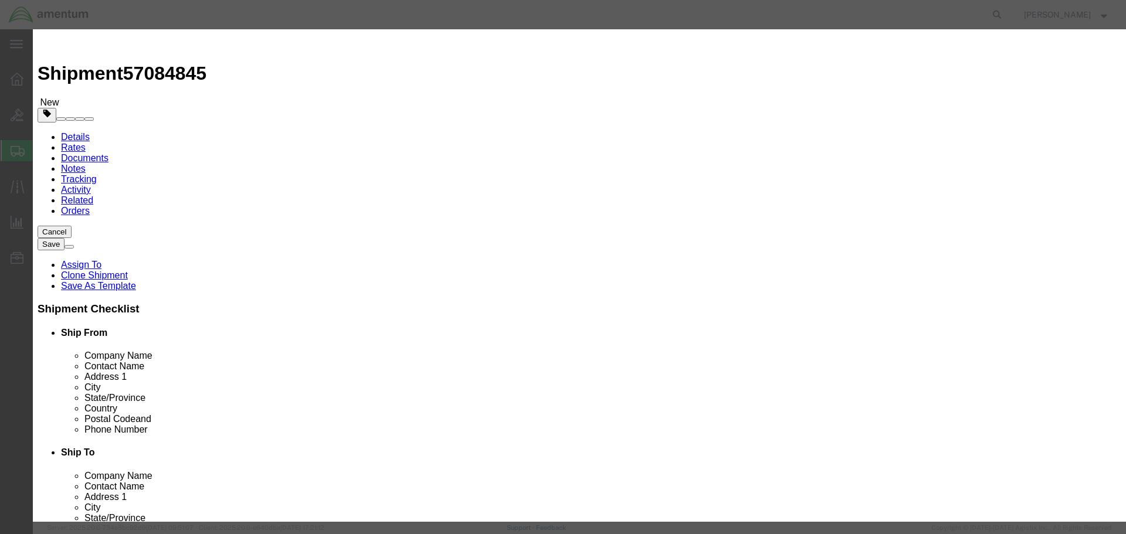
type input "SERVO, FUEL INJECTION"
type input "2576562-4"
click input "text"
type input "1"
type input "2695"
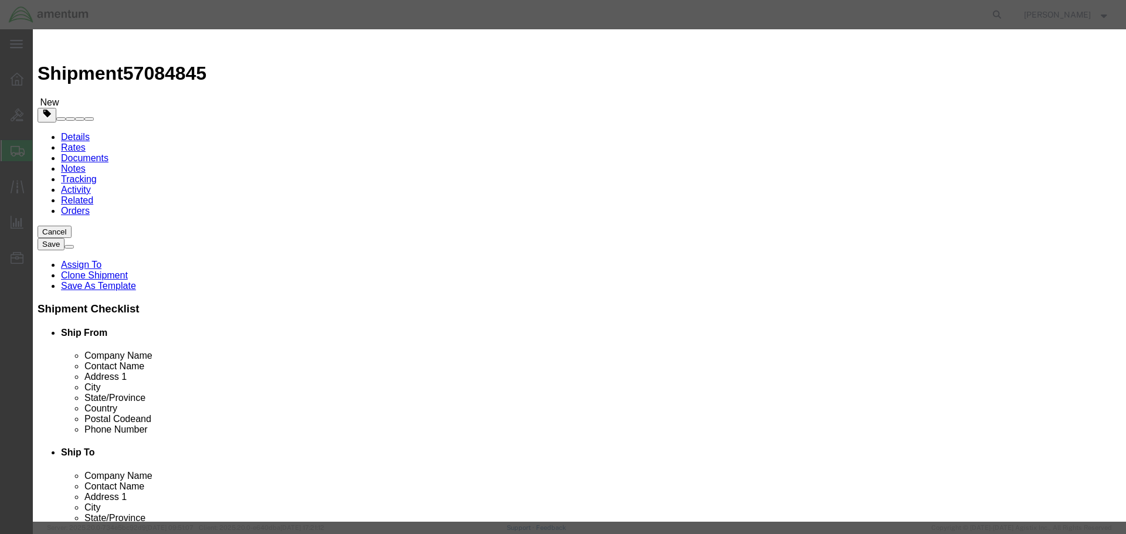
click button "Save & Close"
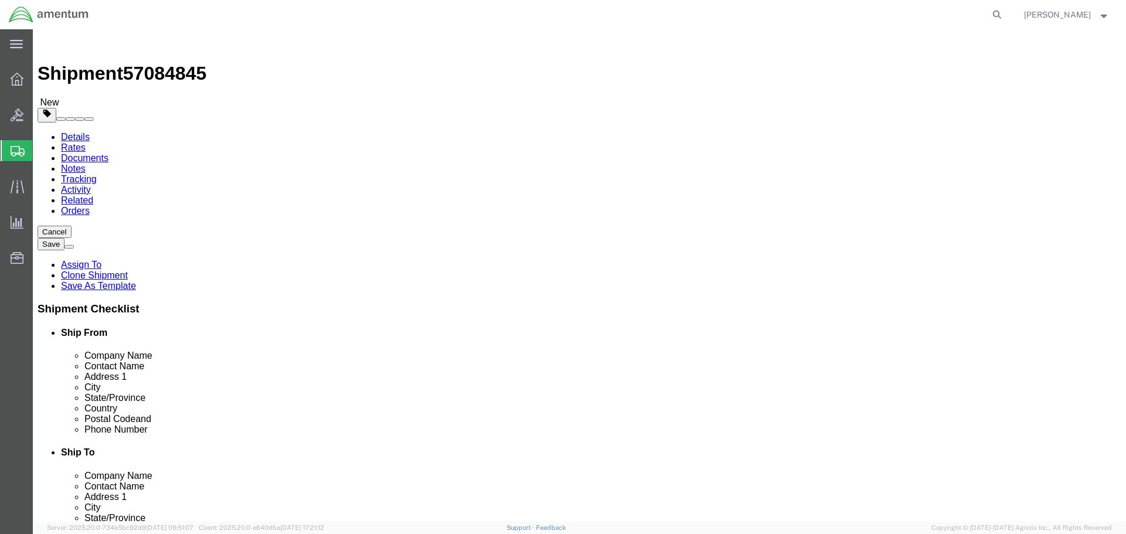
click button "Rate Shipment"
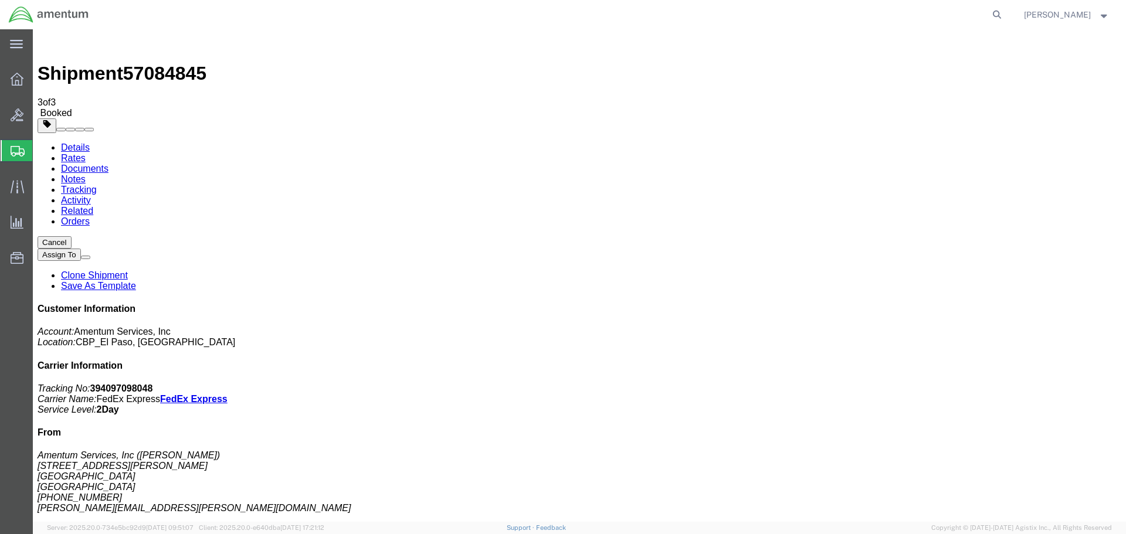
click at [996, 18] on icon at bounding box center [997, 14] width 16 height 16
drag, startPoint x: 775, startPoint y: 19, endPoint x: 785, endPoint y: 19, distance: 10.6
click at [775, 19] on input "search" at bounding box center [810, 15] width 357 height 28
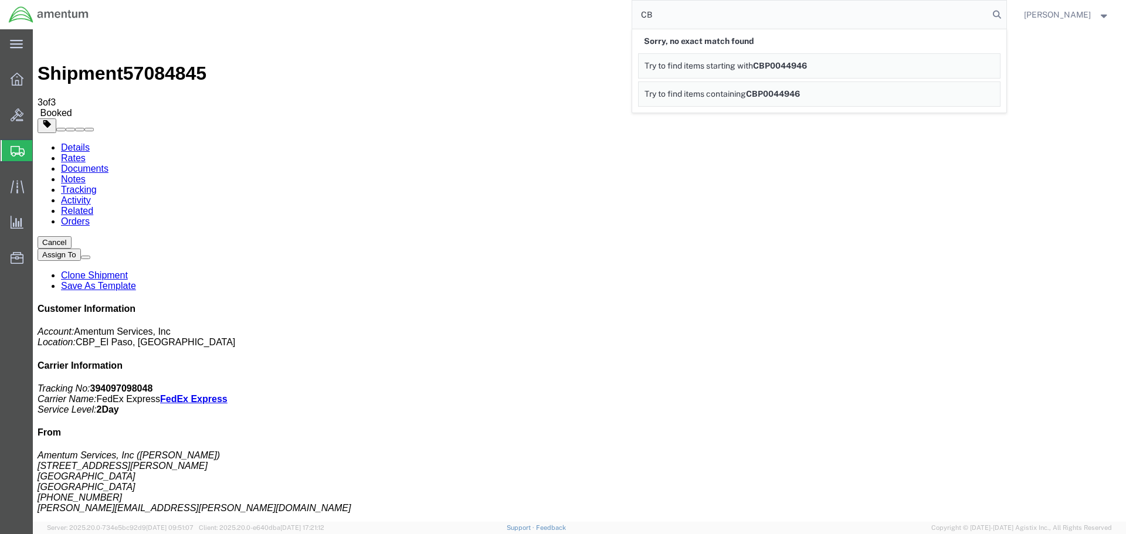
type input "C"
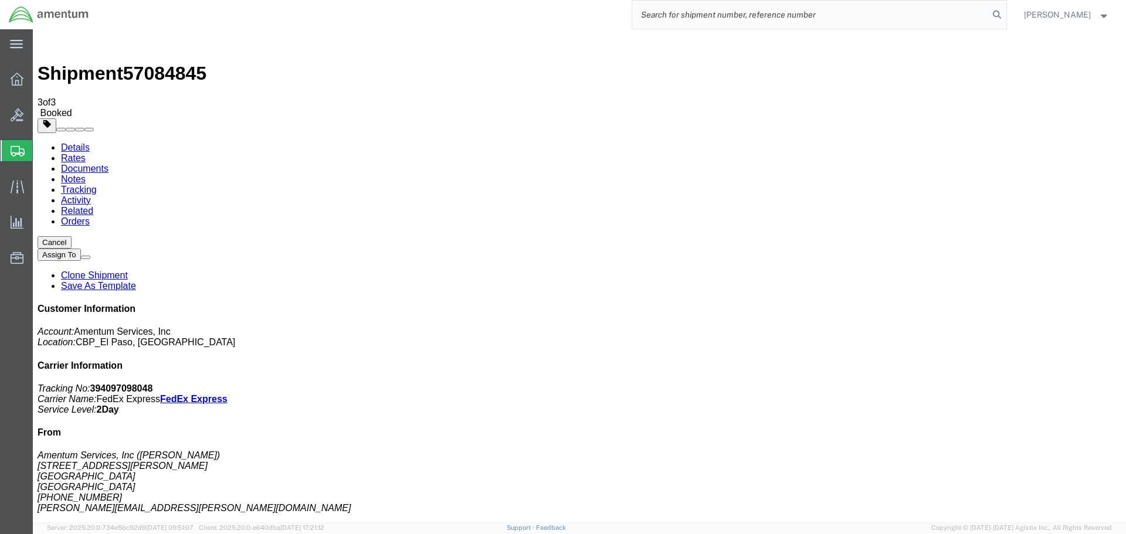
type input "9"
type input "394086201764"
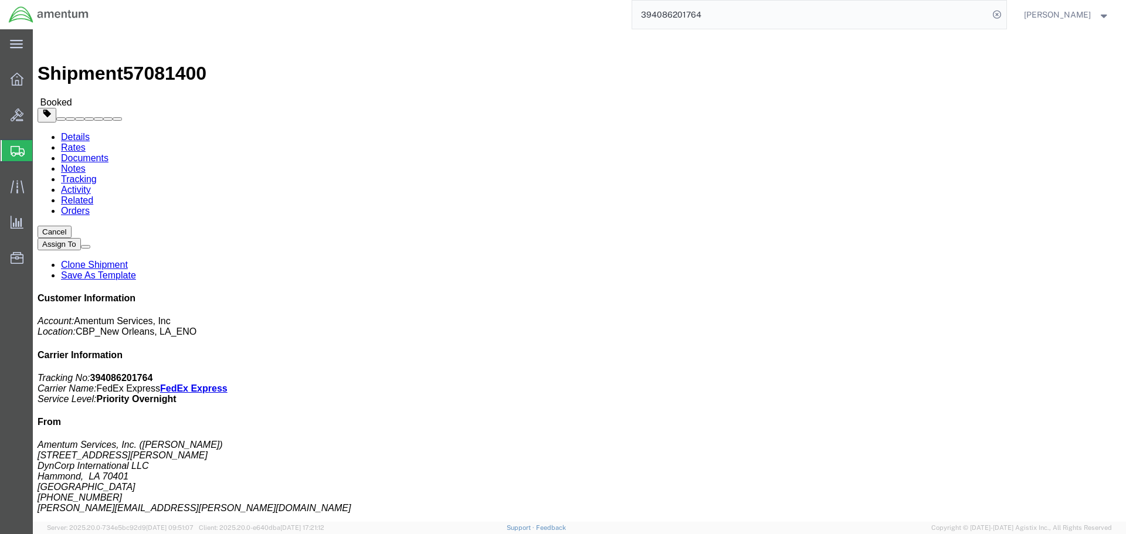
click link "Documents"
